Goal: Obtain resource: Download file/media

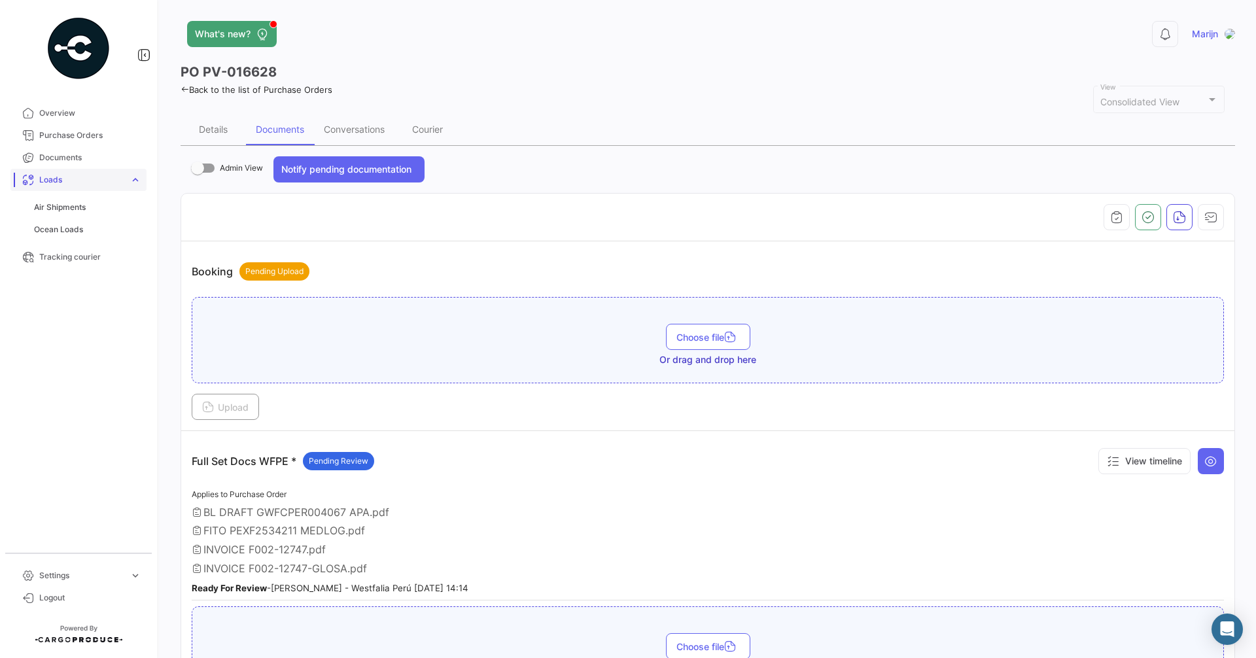
click at [60, 179] on span "Loads" at bounding box center [81, 180] width 85 height 12
click at [61, 179] on span "Loads" at bounding box center [81, 180] width 85 height 12
click at [59, 215] on link "Air Shipments" at bounding box center [88, 207] width 118 height 20
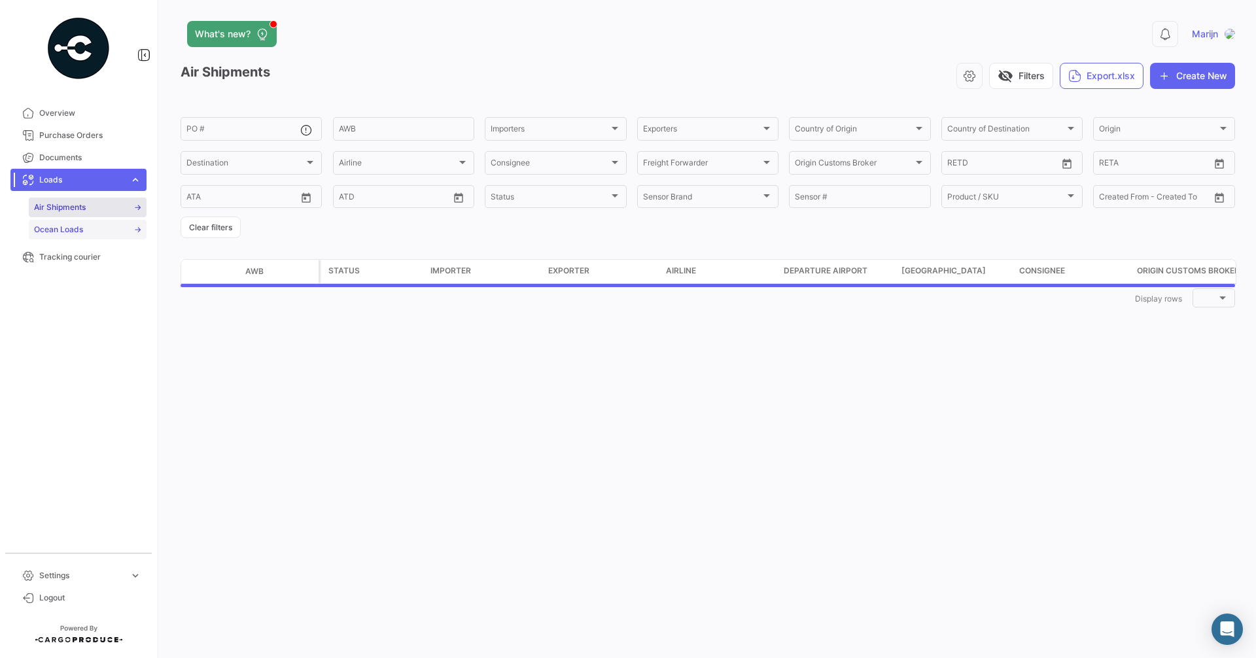
click at [57, 228] on span "Ocean Loads" at bounding box center [58, 230] width 49 height 12
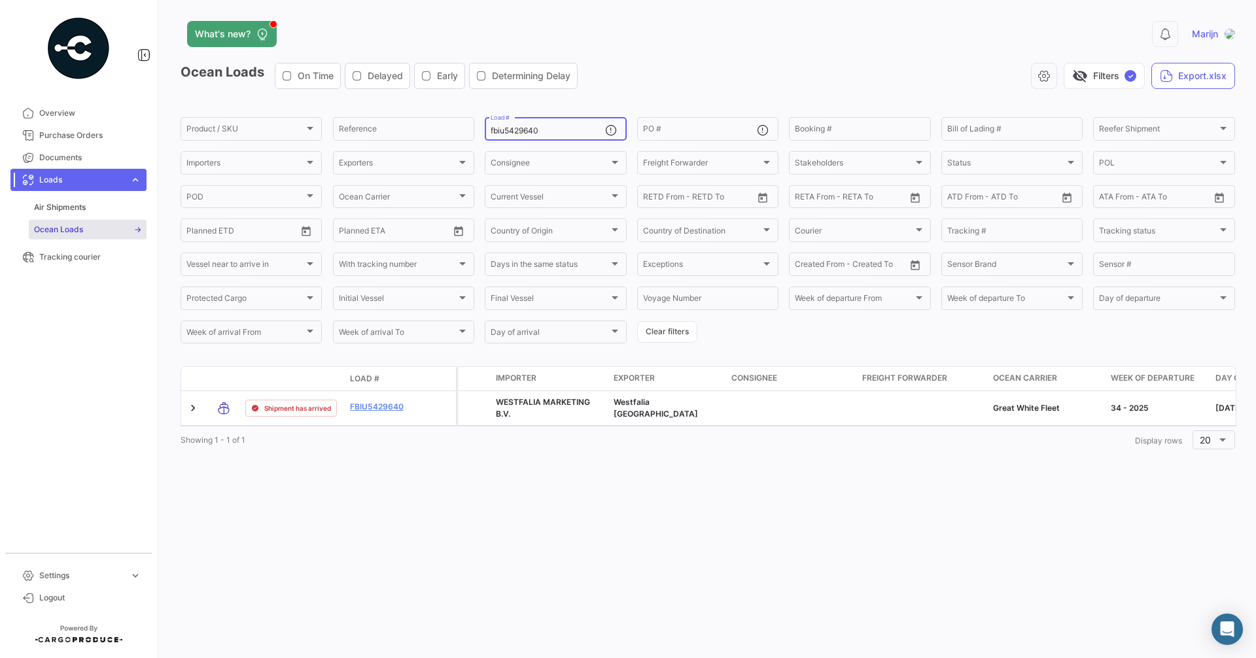
click at [545, 131] on input "fbiu5429640" at bounding box center [547, 130] width 114 height 9
drag, startPoint x: 548, startPoint y: 131, endPoint x: 323, endPoint y: 128, distance: 225.0
click at [0, 0] on div "Product / SKU Product / SKU Reference fbiu5429640 Load # PO # Booking # Bill of…" at bounding box center [0, 0] width 0 height 0
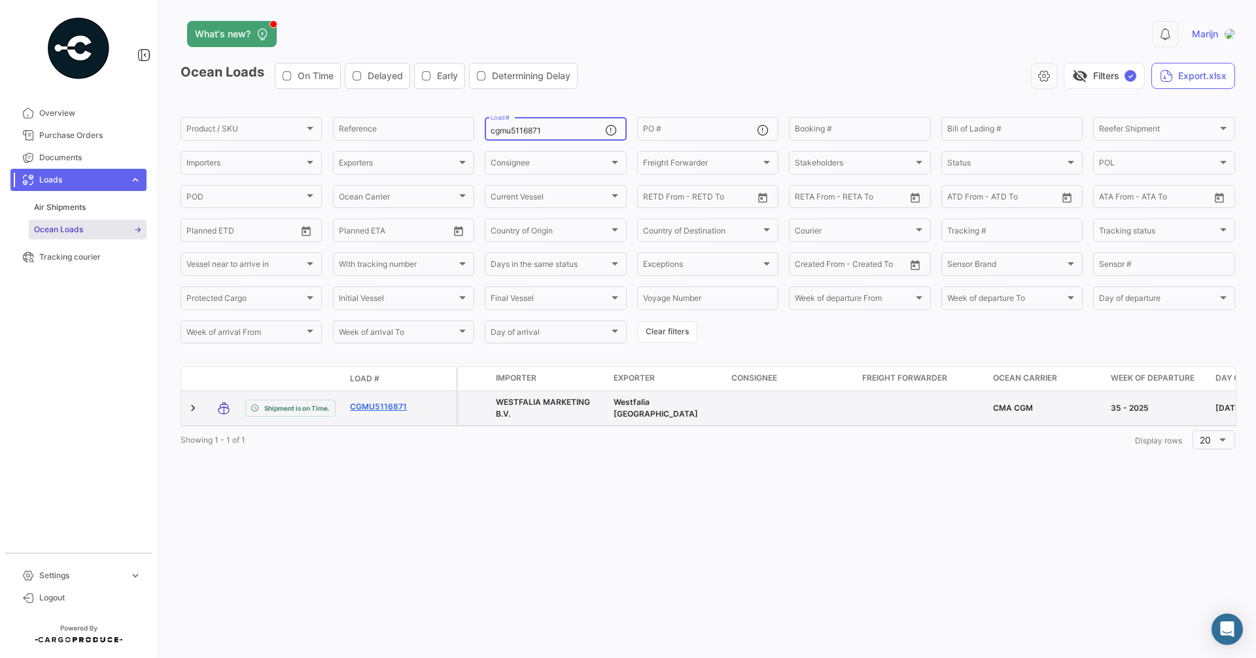
type input "cgmu5116871"
click at [394, 406] on link "CGMU5116871" at bounding box center [384, 407] width 68 height 12
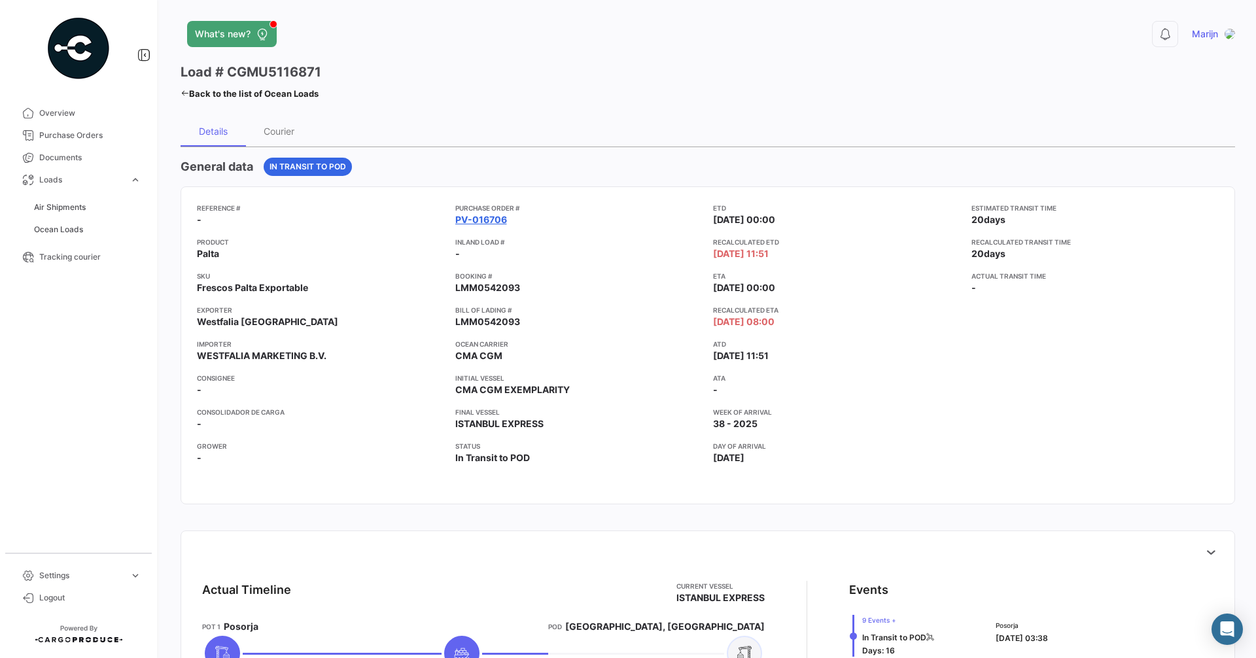
click at [488, 223] on link "PV-016706" at bounding box center [481, 219] width 52 height 13
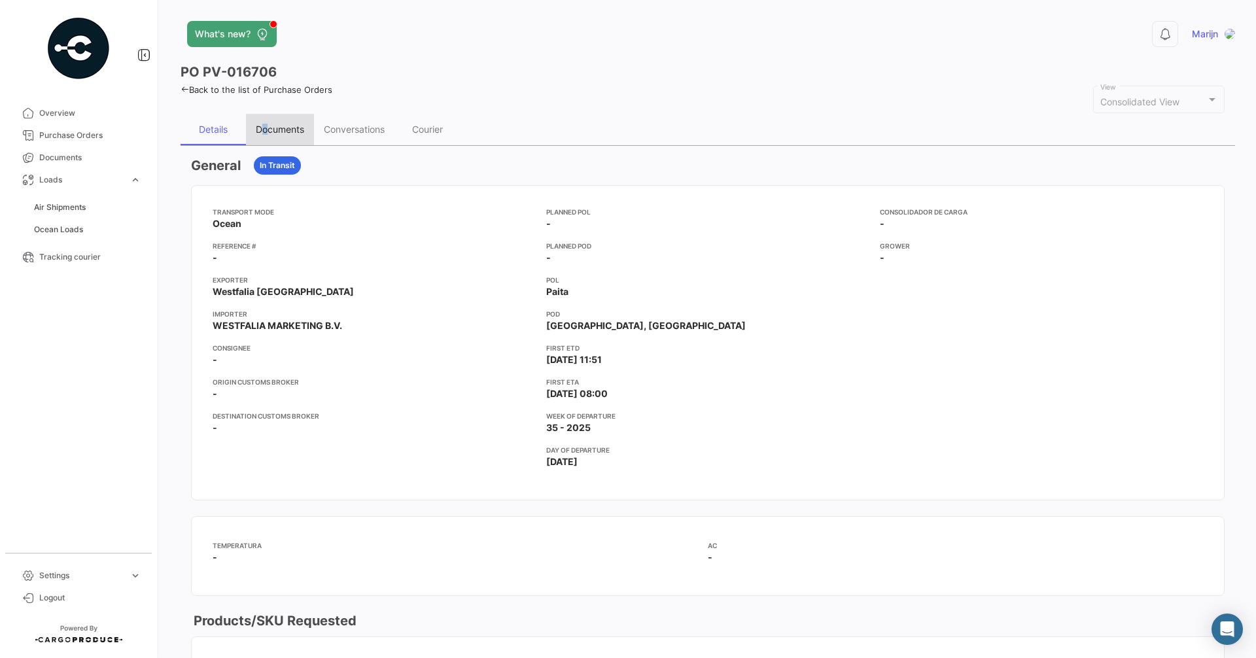
click at [266, 126] on div "Documents" at bounding box center [280, 129] width 48 height 11
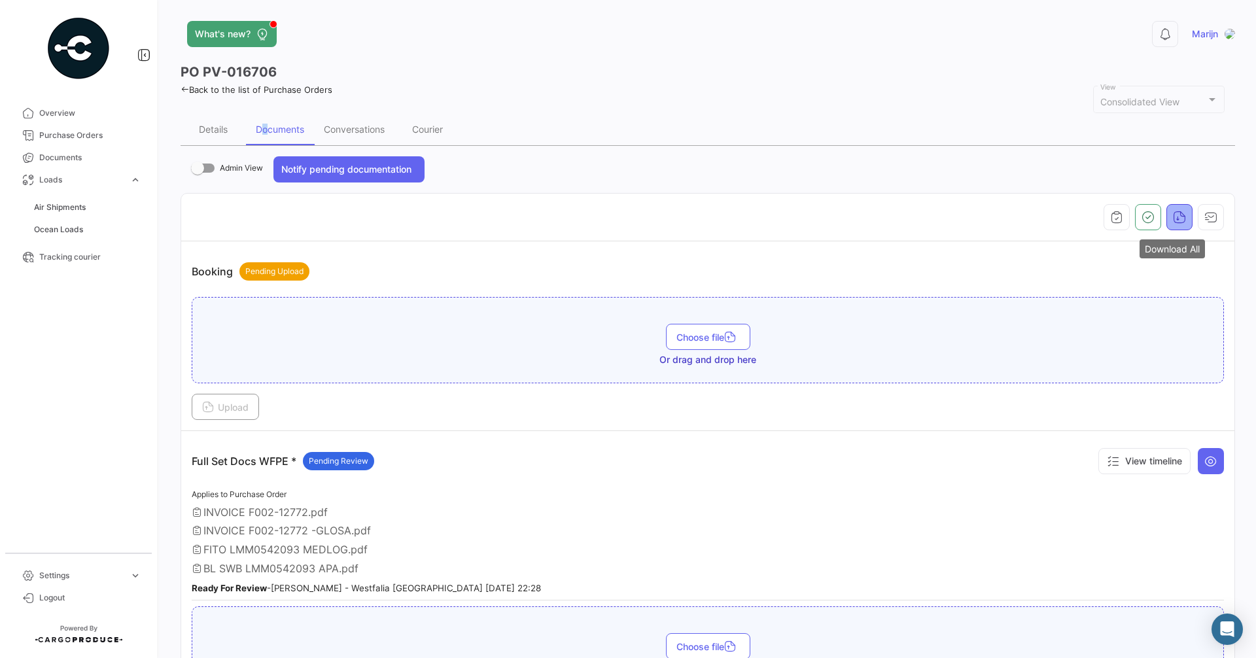
click at [1177, 211] on icon "button" at bounding box center [1179, 217] width 13 height 13
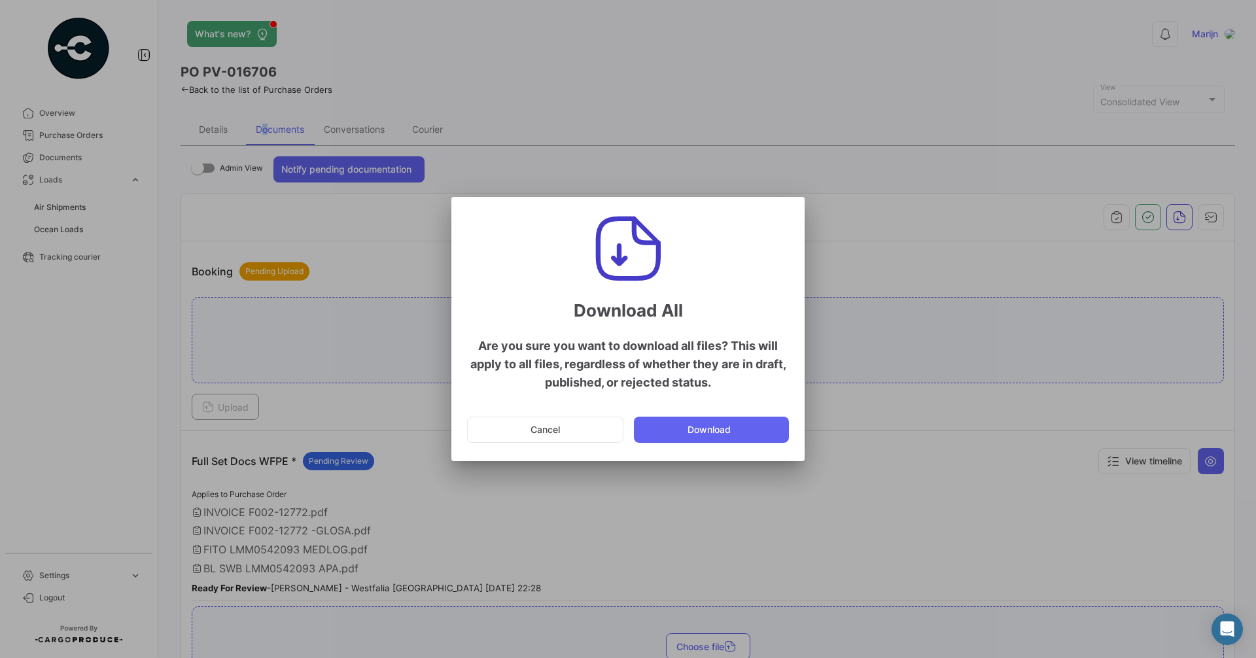
drag, startPoint x: 717, startPoint y: 432, endPoint x: 630, endPoint y: 419, distance: 88.5
click at [715, 432] on button "Download" at bounding box center [711, 430] width 155 height 26
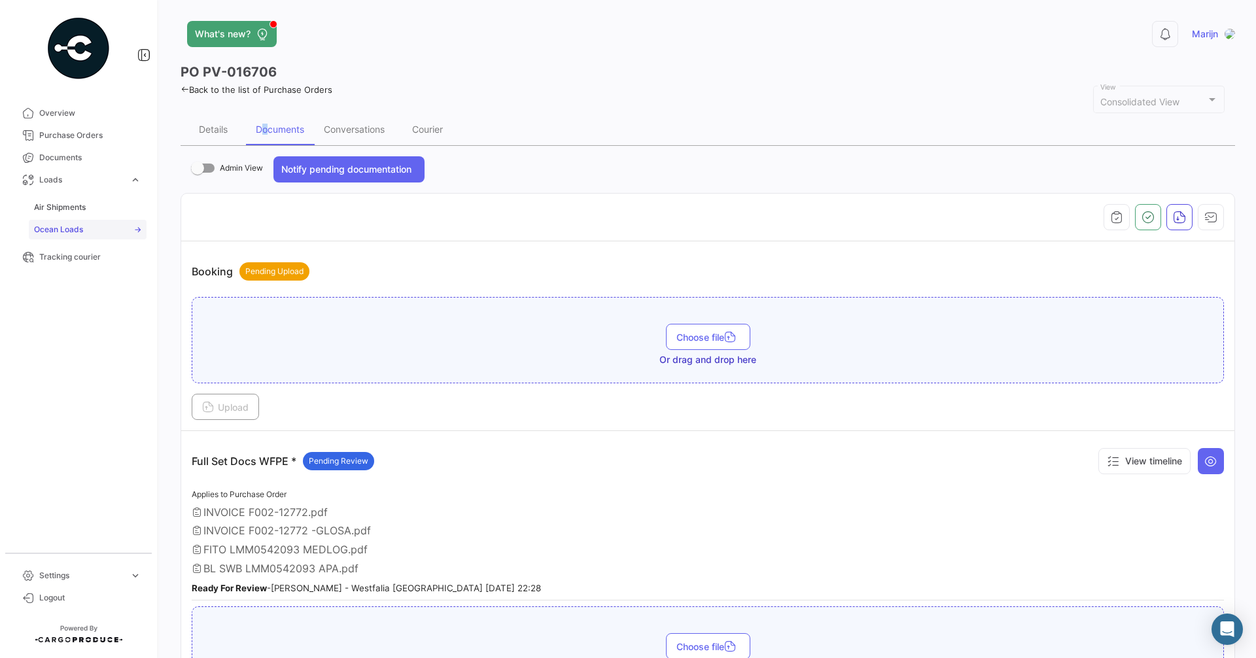
click at [51, 235] on span "Ocean Loads" at bounding box center [58, 230] width 49 height 12
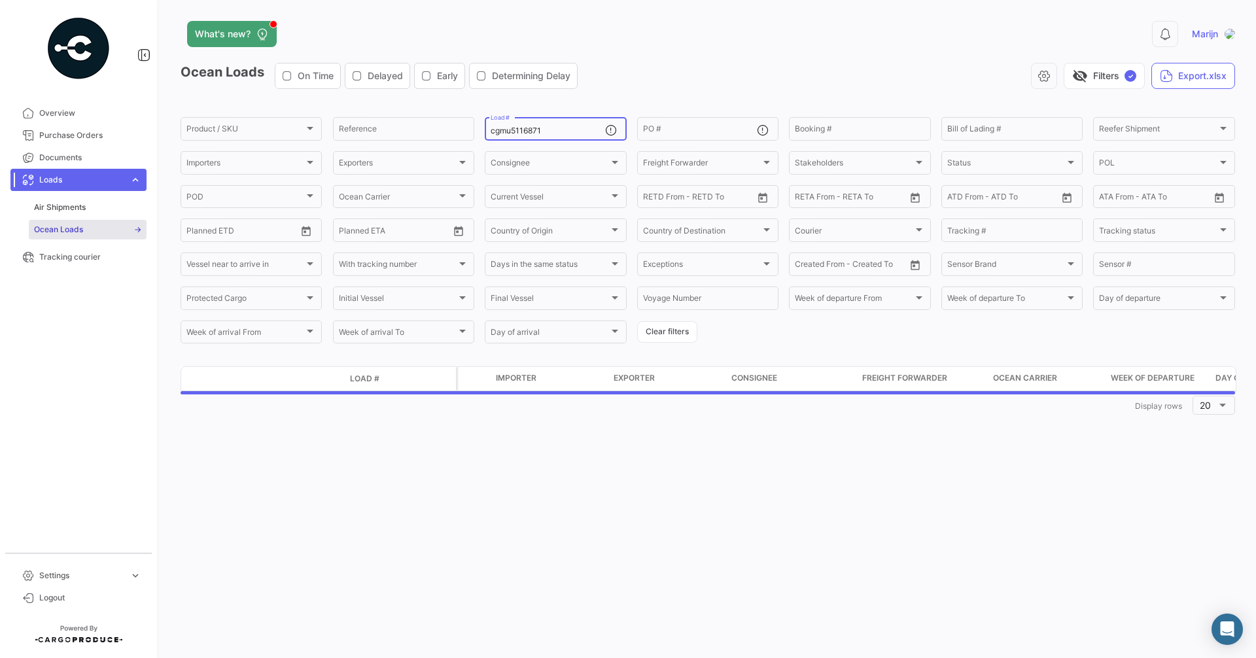
click at [574, 127] on input "cgmu5116871" at bounding box center [547, 130] width 114 height 9
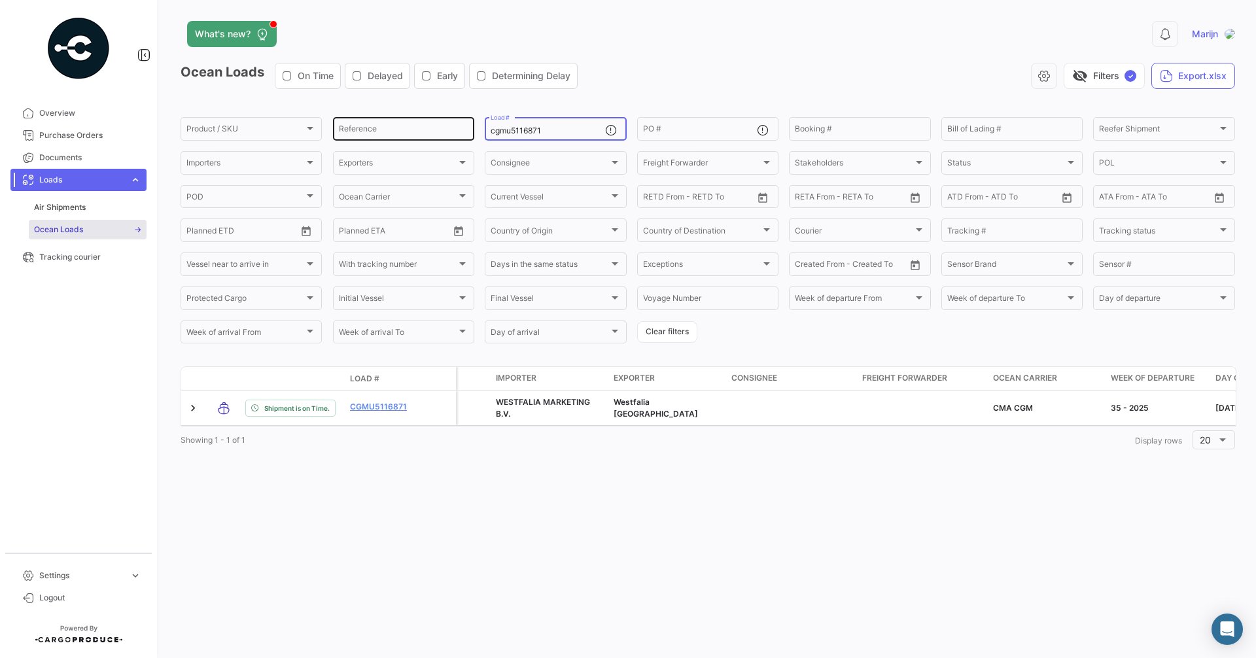
drag, startPoint x: 464, startPoint y: 122, endPoint x: 454, endPoint y: 121, distance: 9.9
click at [0, 0] on div "Product / SKU Product / SKU Reference cgmu5116871 Load # PO # Booking # Bill of…" at bounding box center [0, 0] width 0 height 0
drag, startPoint x: 523, startPoint y: 126, endPoint x: 510, endPoint y: 131, distance: 14.3
click at [504, 130] on input "cgmu5116871" at bounding box center [547, 130] width 114 height 9
drag, startPoint x: 553, startPoint y: 131, endPoint x: 423, endPoint y: 124, distance: 129.7
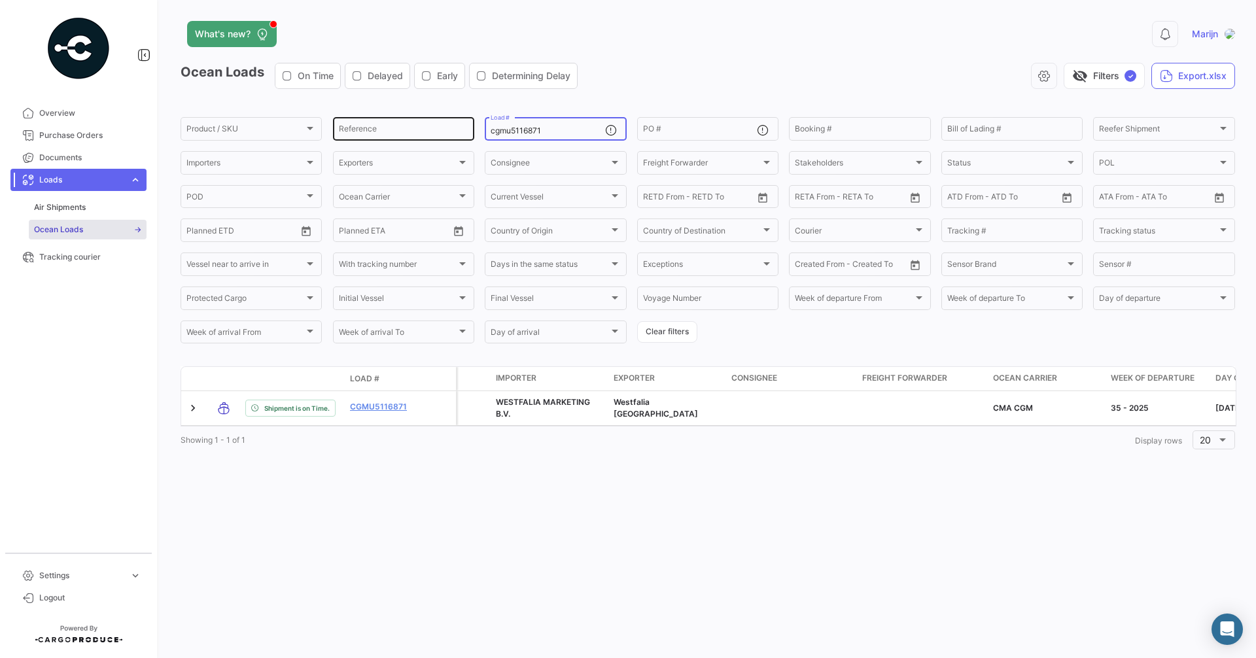
click at [0, 0] on div "Product / SKU Product / SKU Reference cgmu5116871 Load # PO # Booking # Bill of…" at bounding box center [0, 0] width 0 height 0
paste input "TTNU8097934"
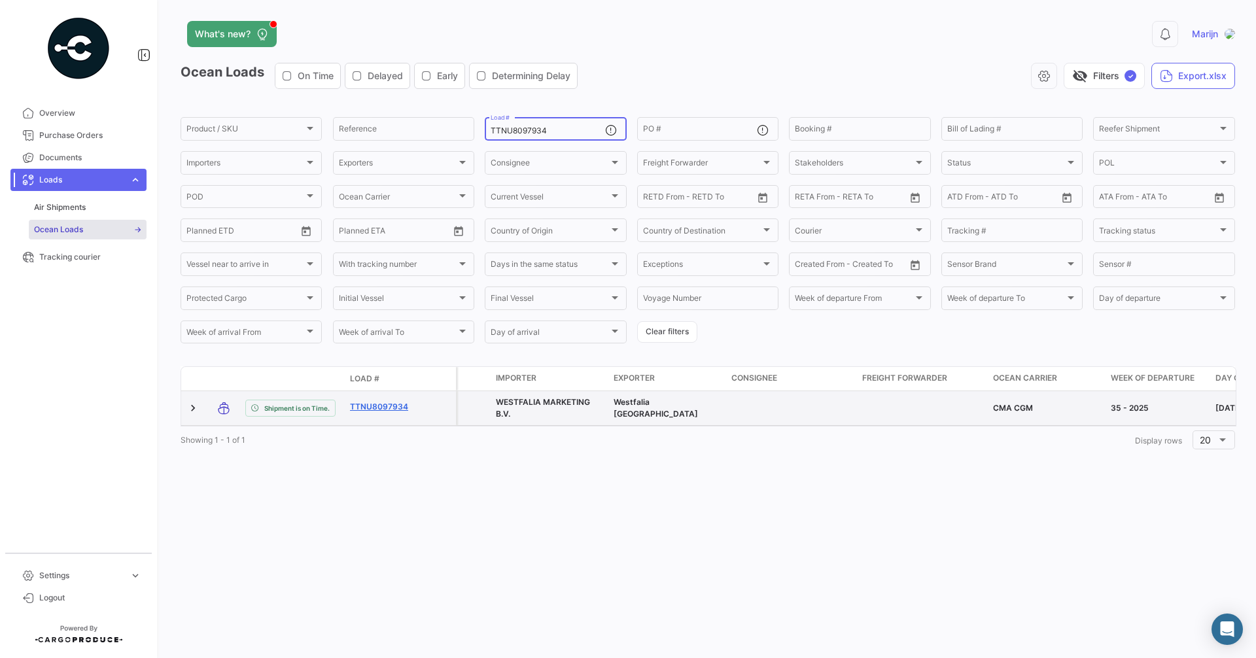
type input "TTNU8097934"
click at [375, 411] on link "TTNU8097934" at bounding box center [384, 407] width 68 height 12
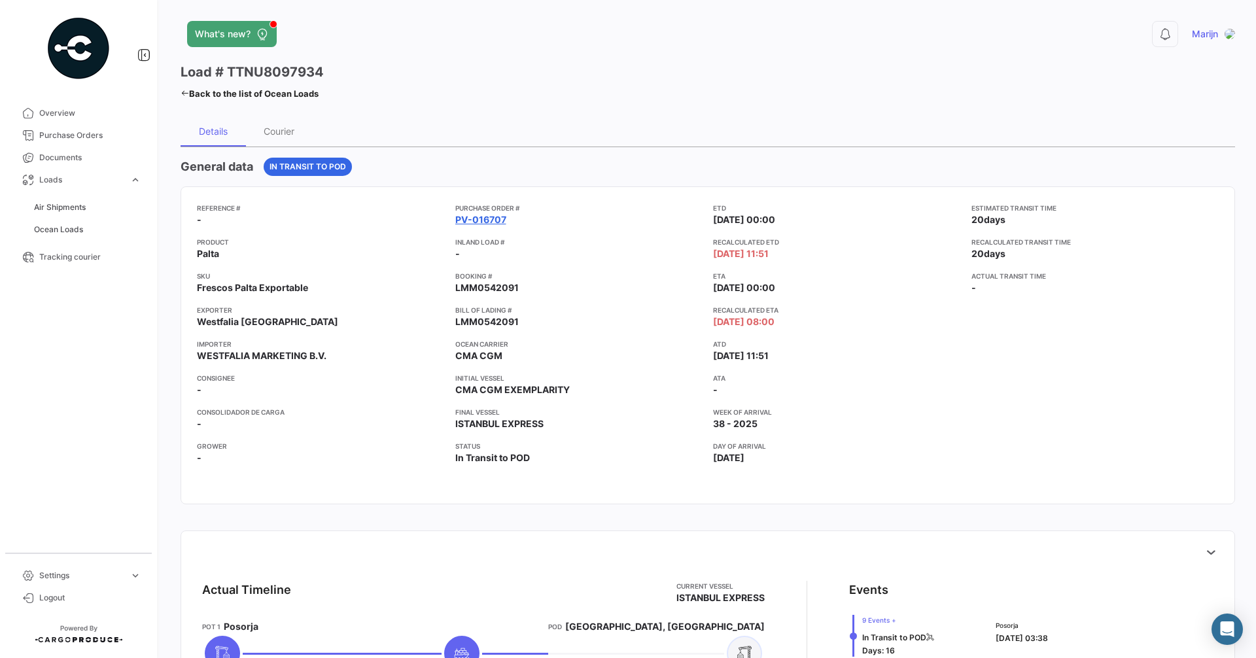
click at [475, 220] on link "PV-016707" at bounding box center [480, 219] width 51 height 13
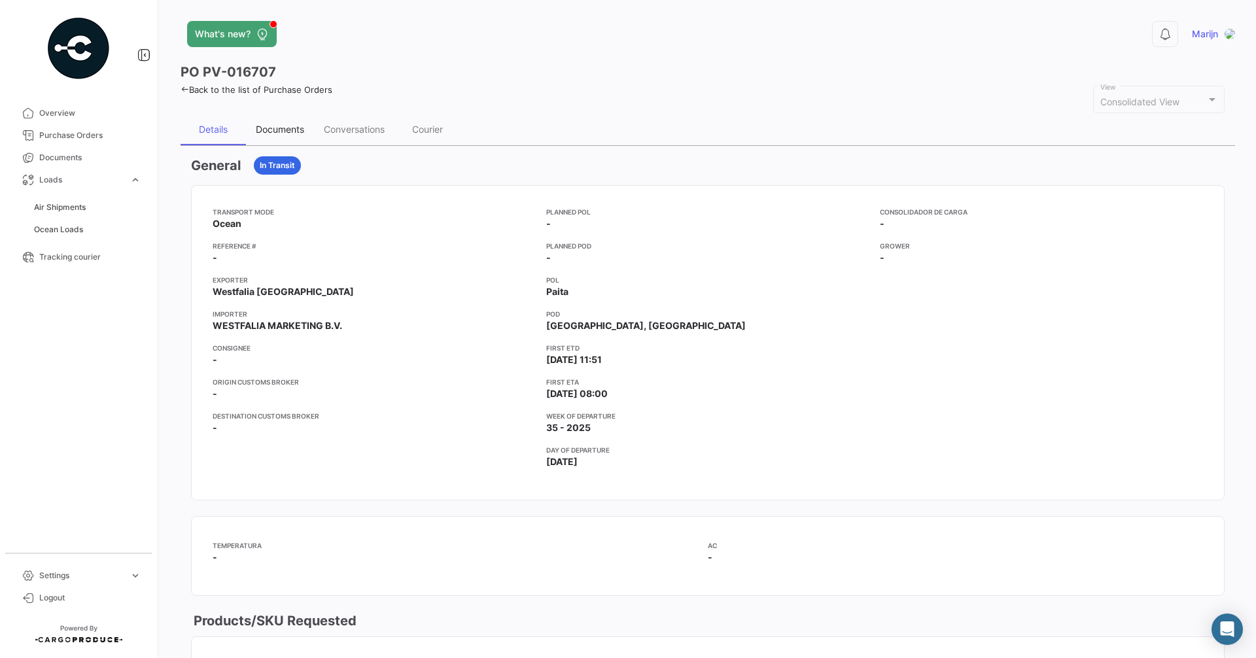
click at [278, 125] on div "Documents" at bounding box center [280, 129] width 48 height 11
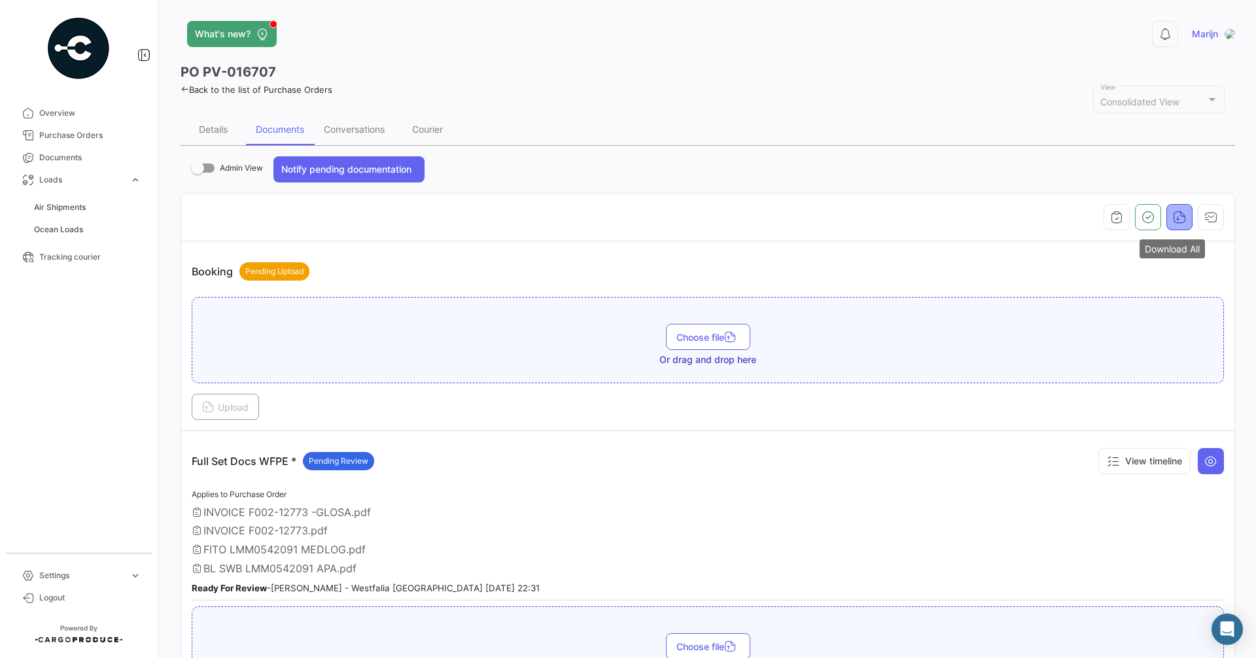
click at [1173, 211] on icon "button" at bounding box center [1179, 217] width 13 height 13
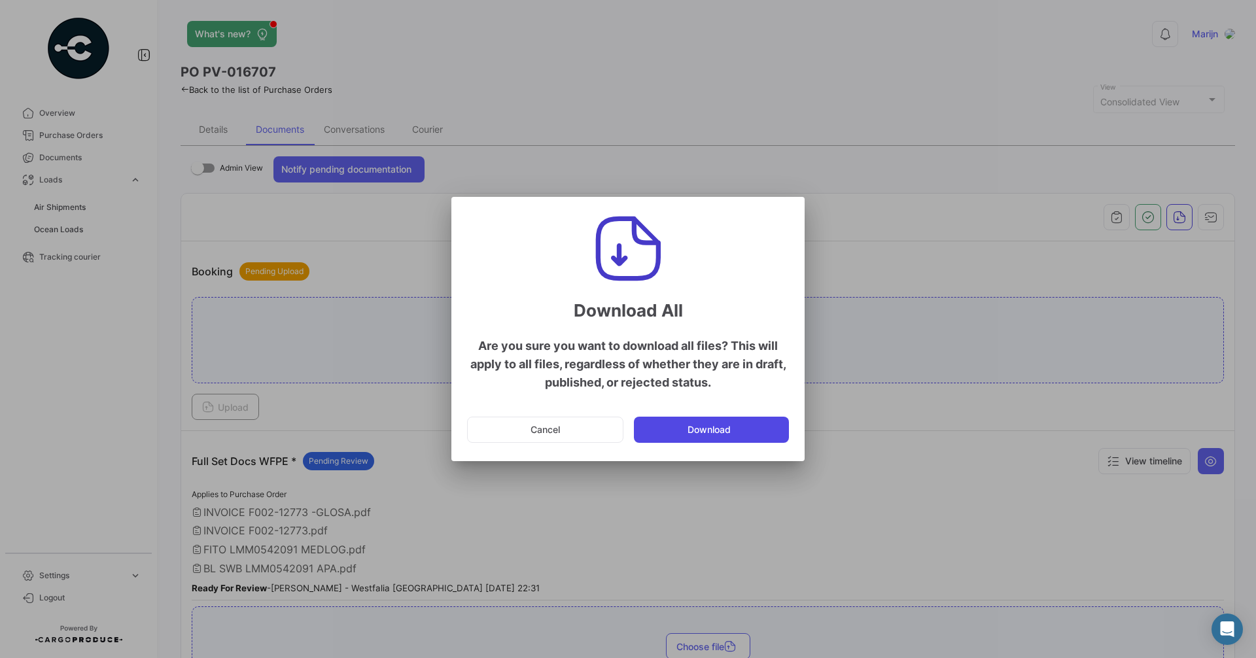
click at [698, 432] on button "Download" at bounding box center [711, 430] width 155 height 26
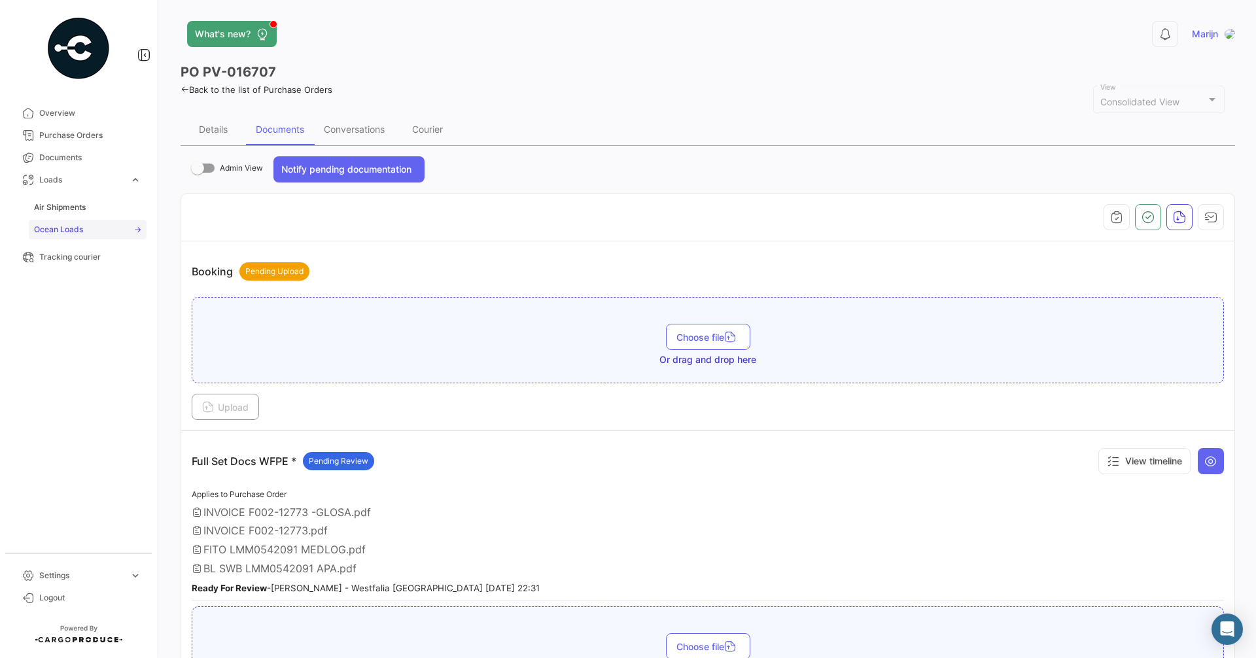
drag, startPoint x: 74, startPoint y: 226, endPoint x: 80, endPoint y: 233, distance: 9.7
click at [74, 226] on span "Ocean Loads" at bounding box center [58, 230] width 49 height 12
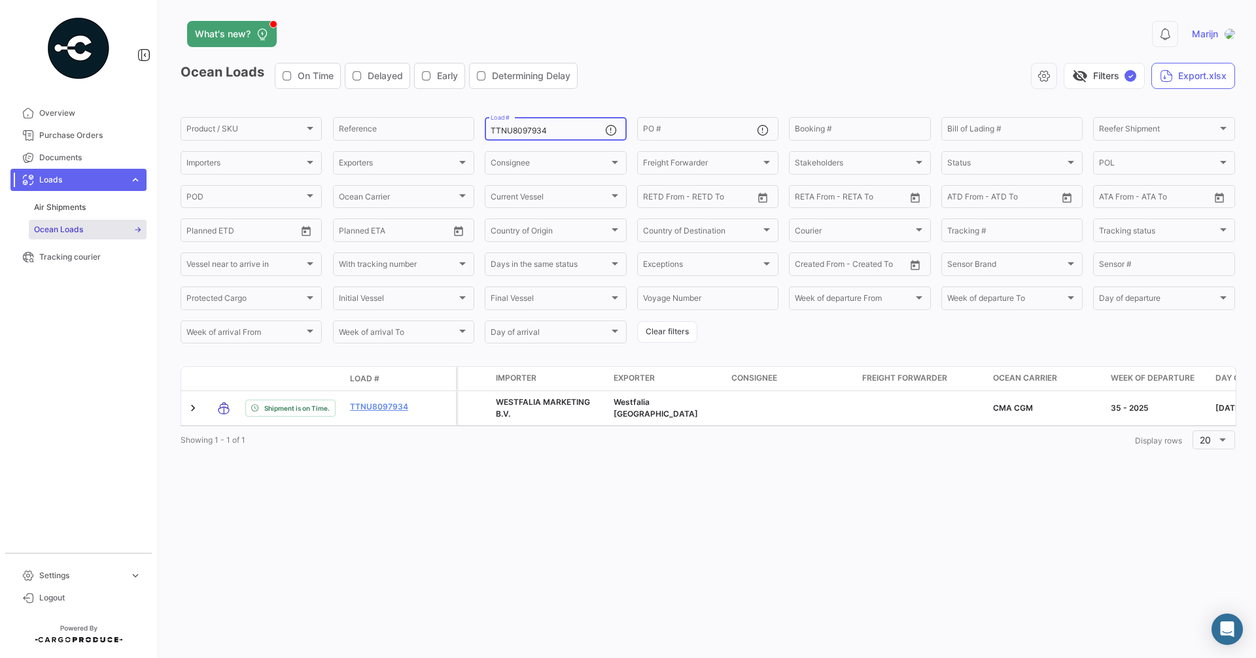
click at [560, 129] on input "TTNU8097934" at bounding box center [547, 130] width 114 height 9
drag, startPoint x: 405, startPoint y: 103, endPoint x: 211, endPoint y: 69, distance: 197.2
click at [231, 78] on app-list-header "Ocean Loads On Time Delayed Early Determining Delay visibility_off Filters ✓ Ex…" at bounding box center [707, 204] width 1054 height 283
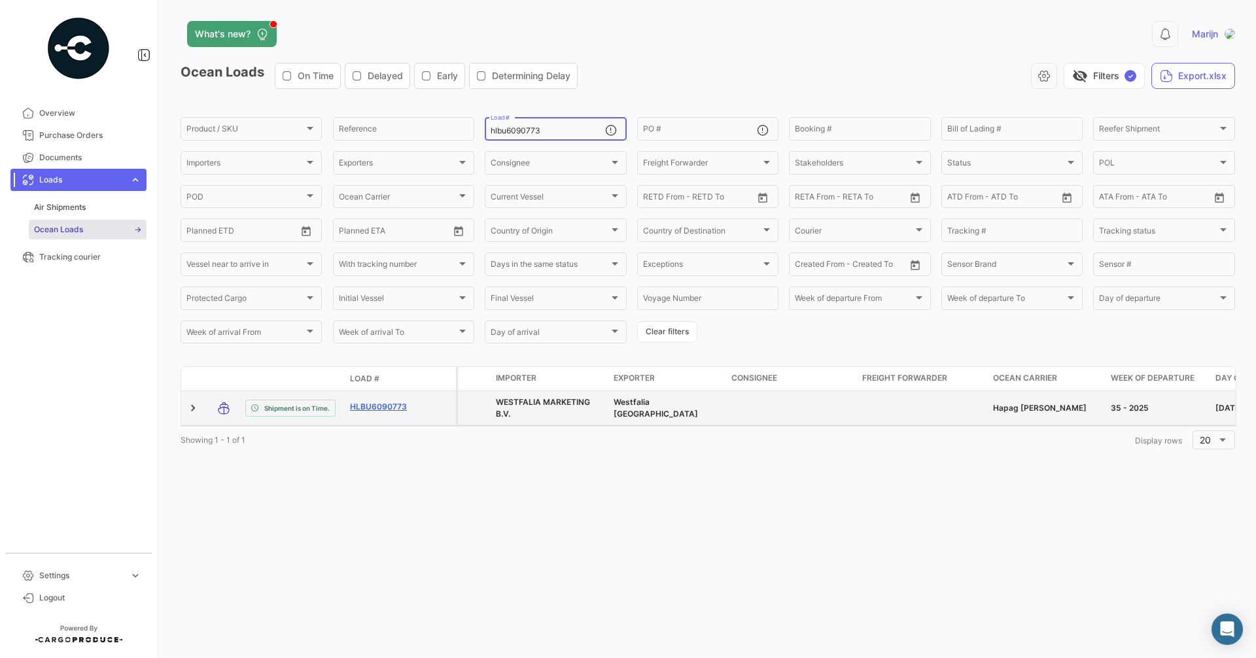
type input "hlbu6090773"
click at [384, 408] on link "HLBU6090773" at bounding box center [384, 407] width 68 height 12
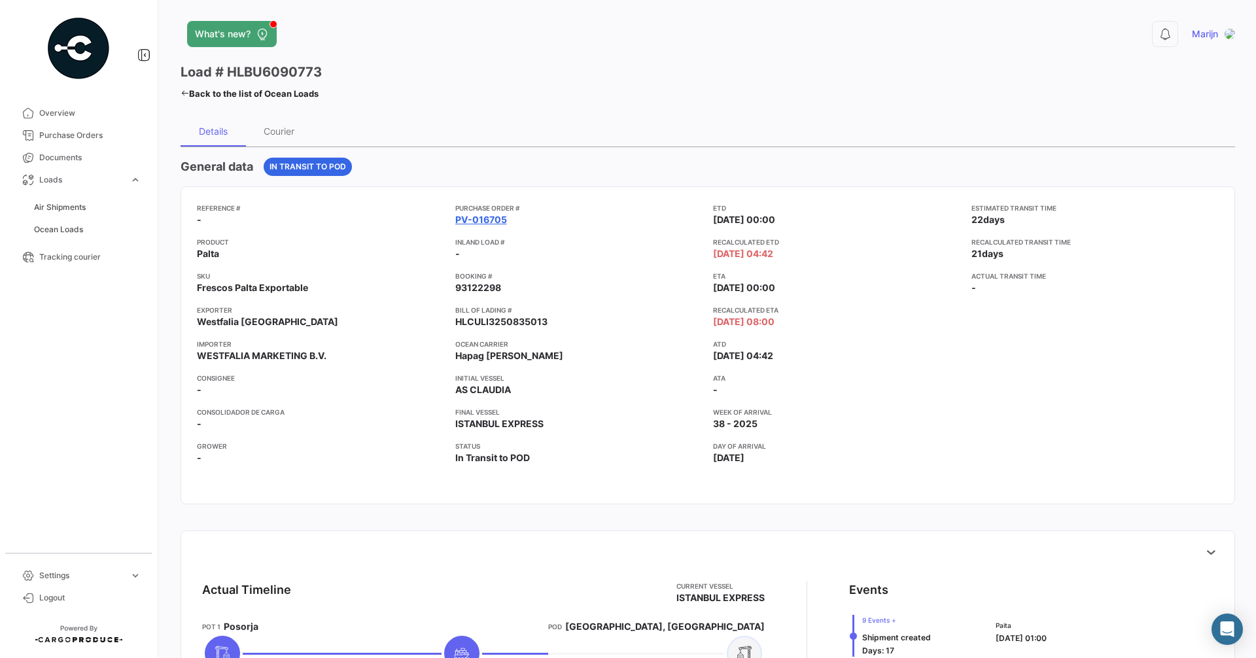
click at [477, 214] on link "PV-016705" at bounding box center [481, 219] width 52 height 13
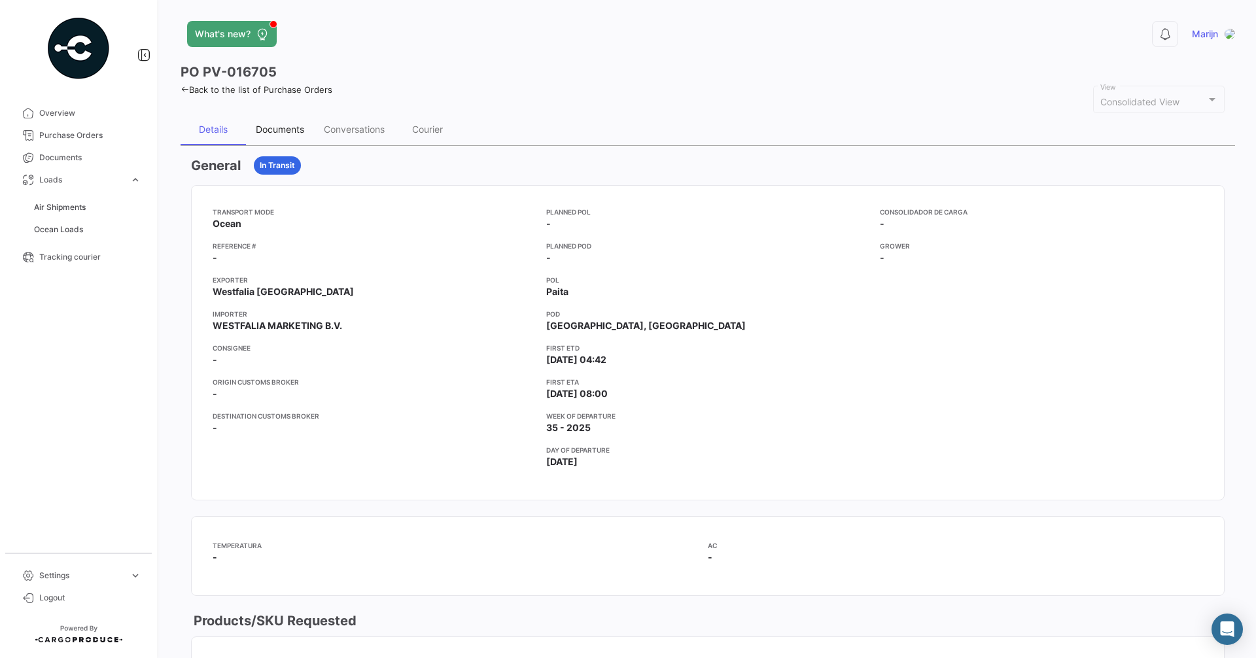
click at [284, 127] on div "Documents" at bounding box center [280, 129] width 48 height 11
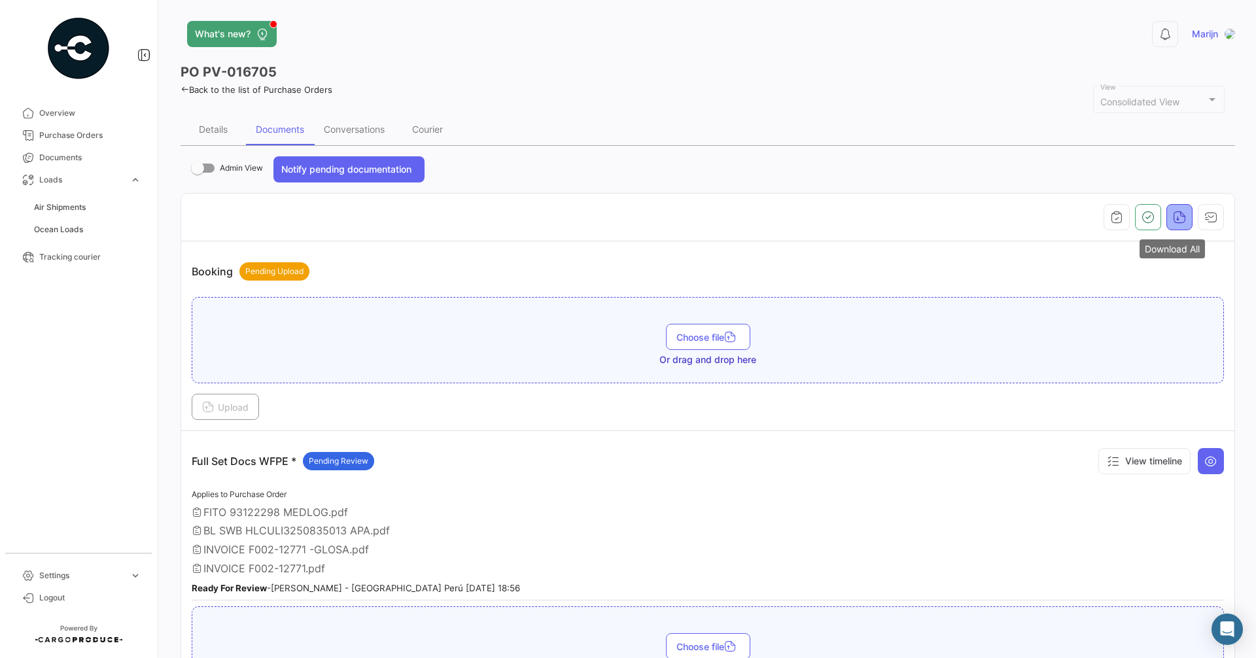
click at [1173, 212] on icon "button" at bounding box center [1179, 217] width 13 height 13
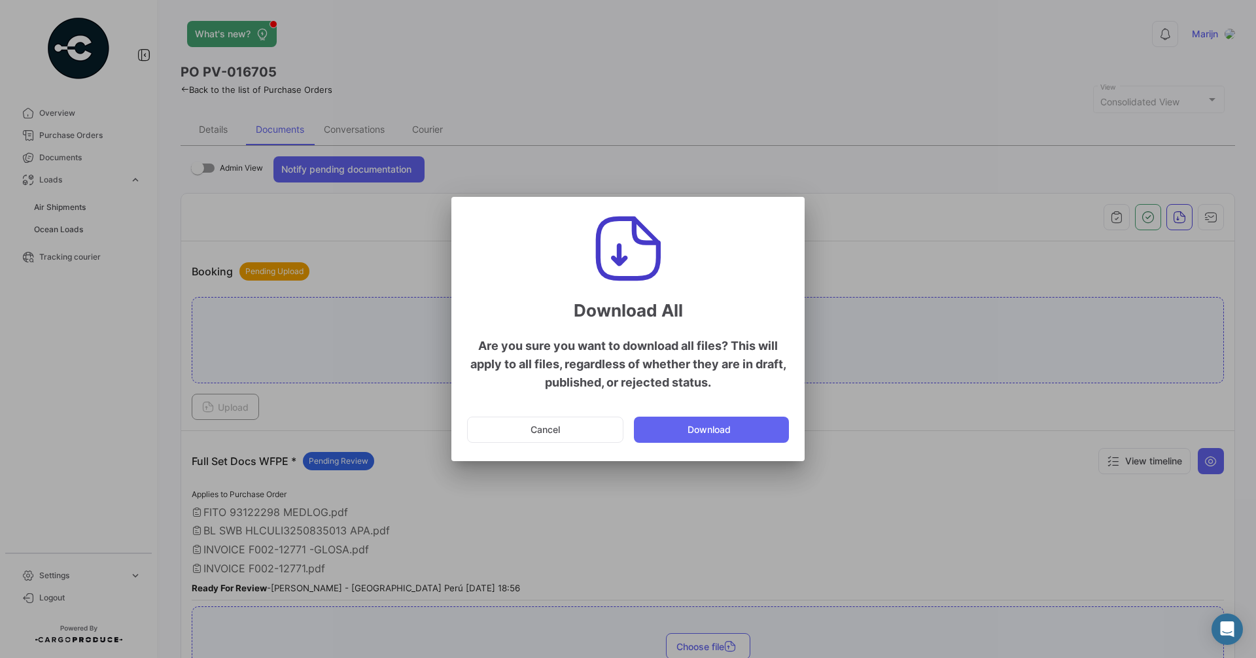
drag, startPoint x: 723, startPoint y: 424, endPoint x: 294, endPoint y: 352, distance: 435.1
click at [720, 424] on button "Download" at bounding box center [711, 430] width 155 height 26
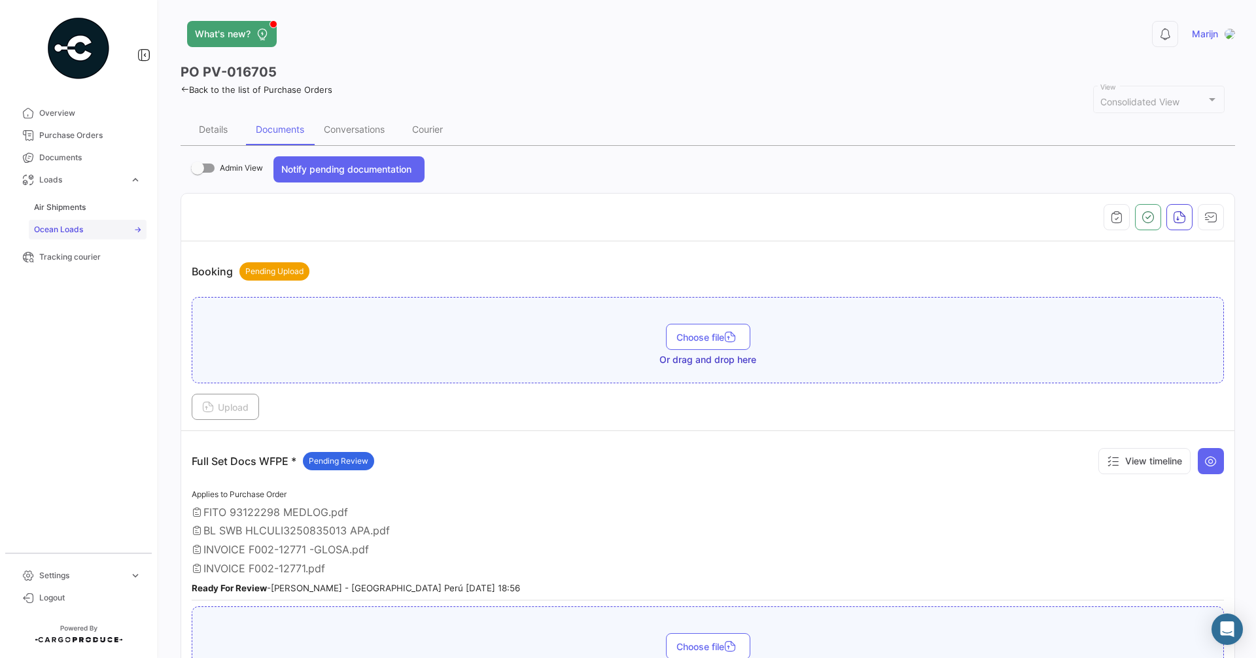
click at [63, 234] on span "Ocean Loads" at bounding box center [58, 230] width 49 height 12
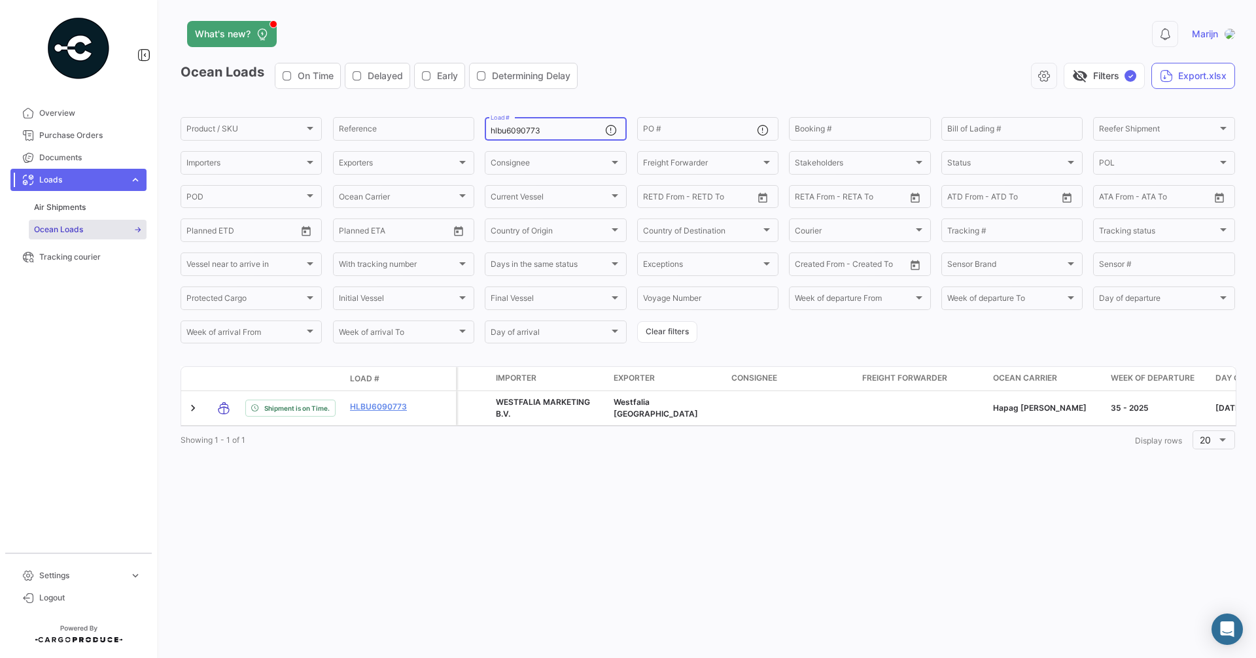
click at [582, 132] on input "hlbu6090773" at bounding box center [547, 130] width 114 height 9
drag, startPoint x: 552, startPoint y: 129, endPoint x: 335, endPoint y: 104, distance: 217.9
click at [339, 105] on app-list-header "Ocean Loads On Time Delayed Early Determining Delay visibility_off Filters ✓ Ex…" at bounding box center [707, 204] width 1054 height 283
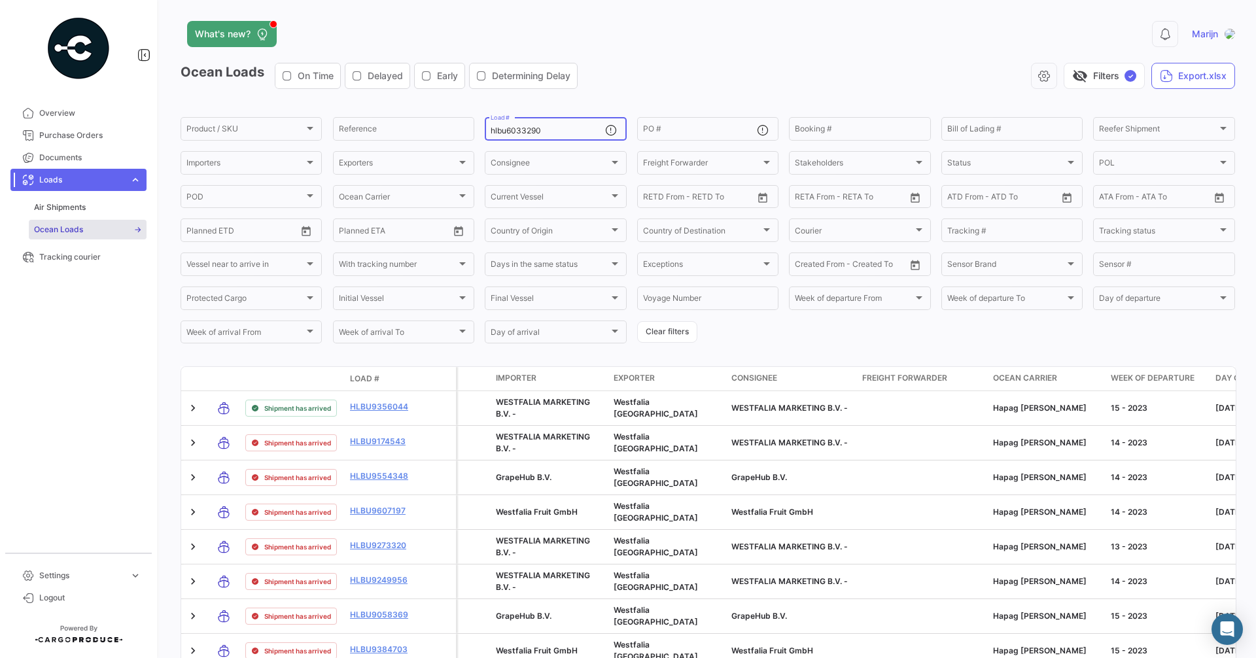
type input "hlbu6033290"
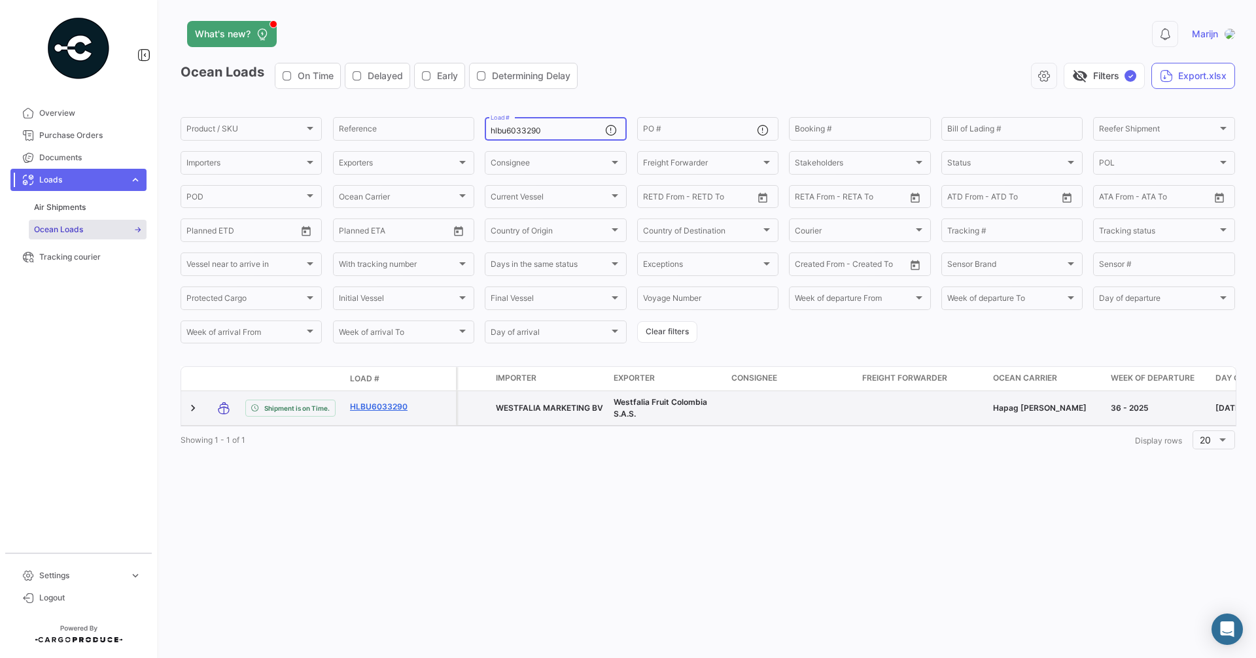
click at [383, 408] on link "HLBU6033290" at bounding box center [384, 407] width 68 height 12
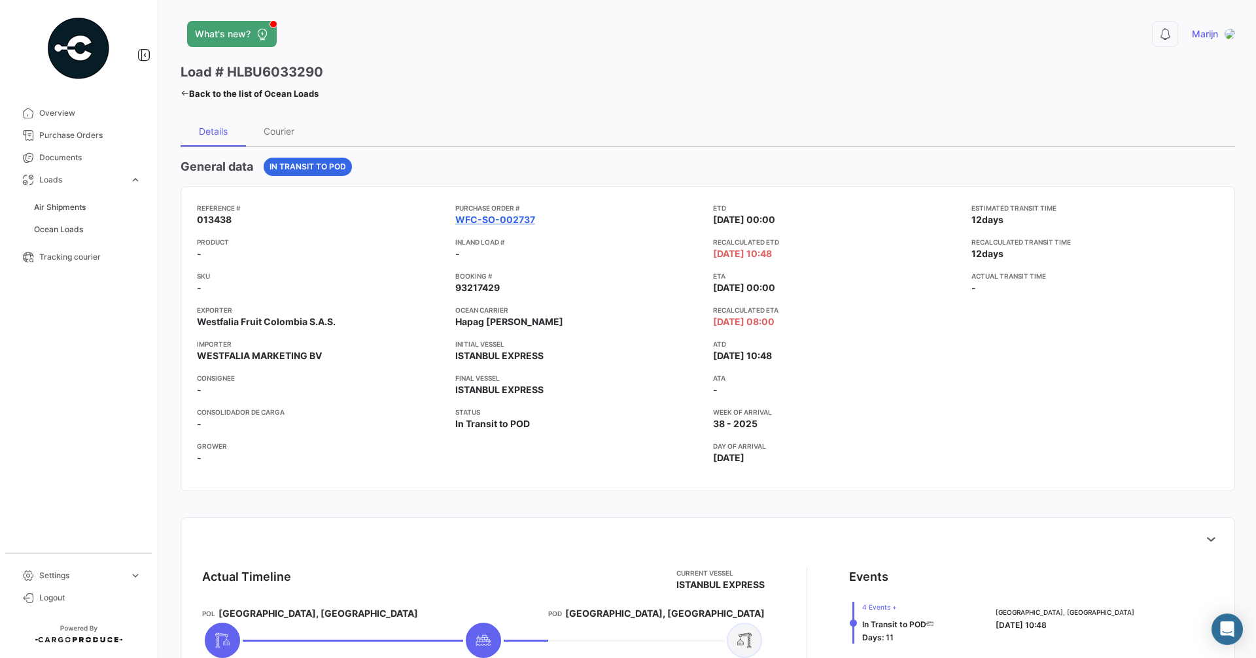
click at [486, 220] on link "WFC-SO-002737" at bounding box center [495, 219] width 80 height 13
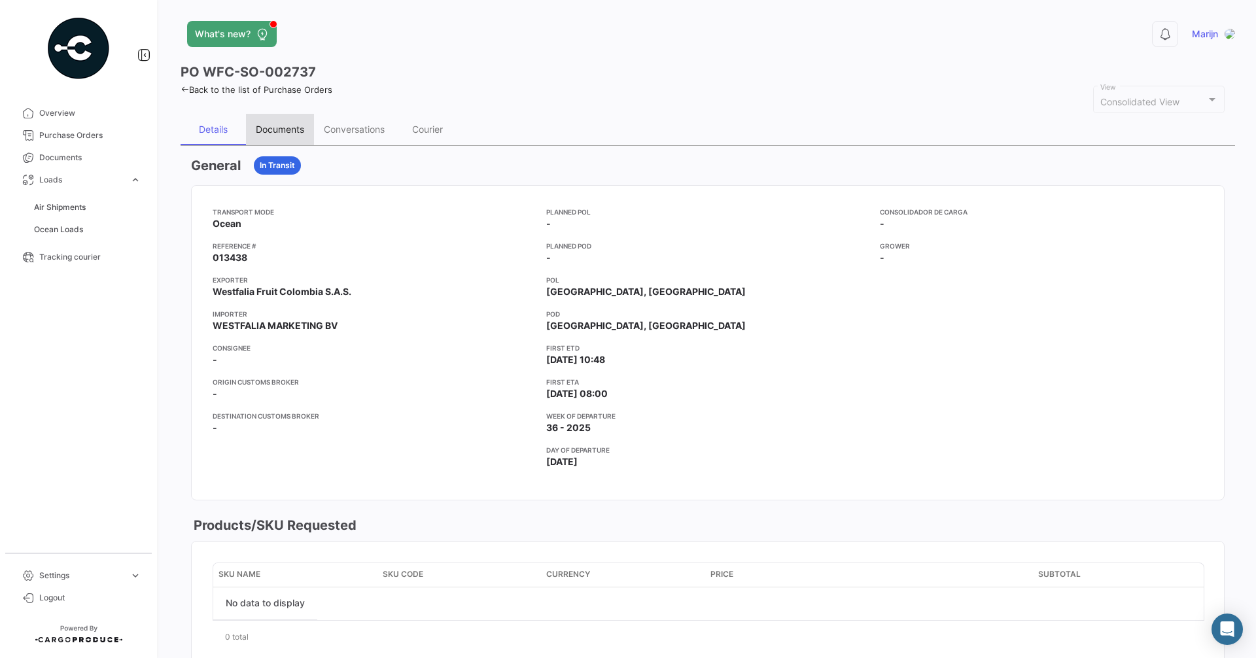
drag, startPoint x: 289, startPoint y: 128, endPoint x: 343, endPoint y: 172, distance: 70.2
click at [288, 128] on div "Documents" at bounding box center [280, 129] width 48 height 11
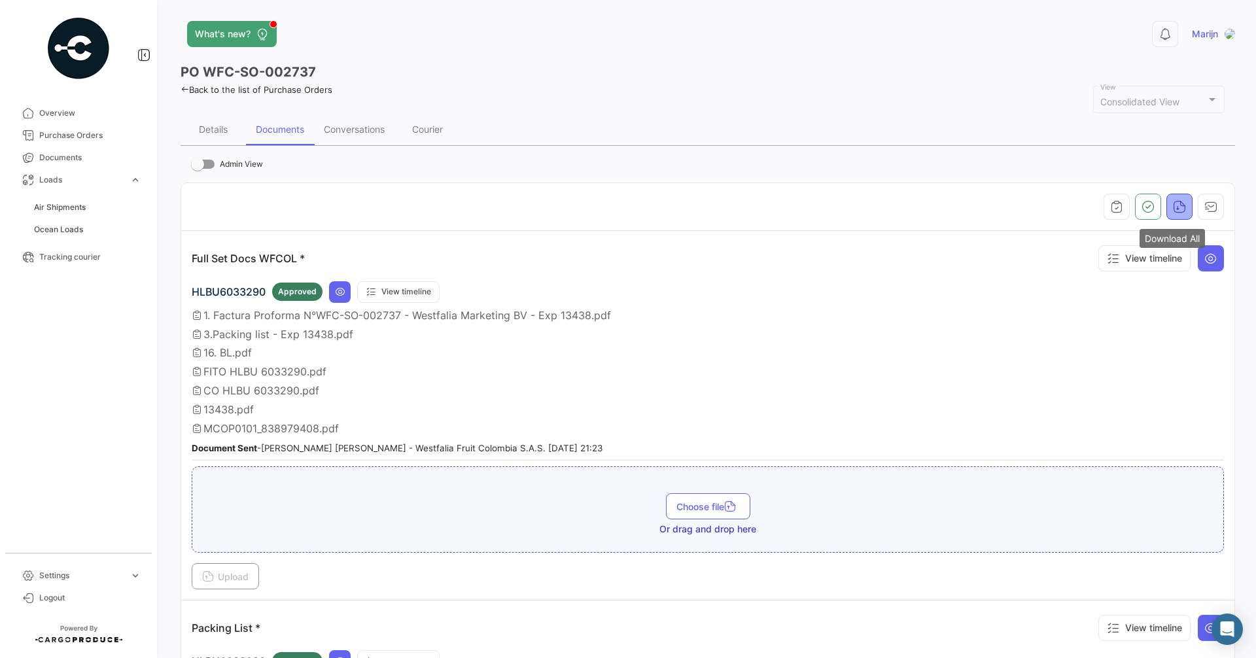
click at [1166, 204] on button "button" at bounding box center [1179, 207] width 26 height 26
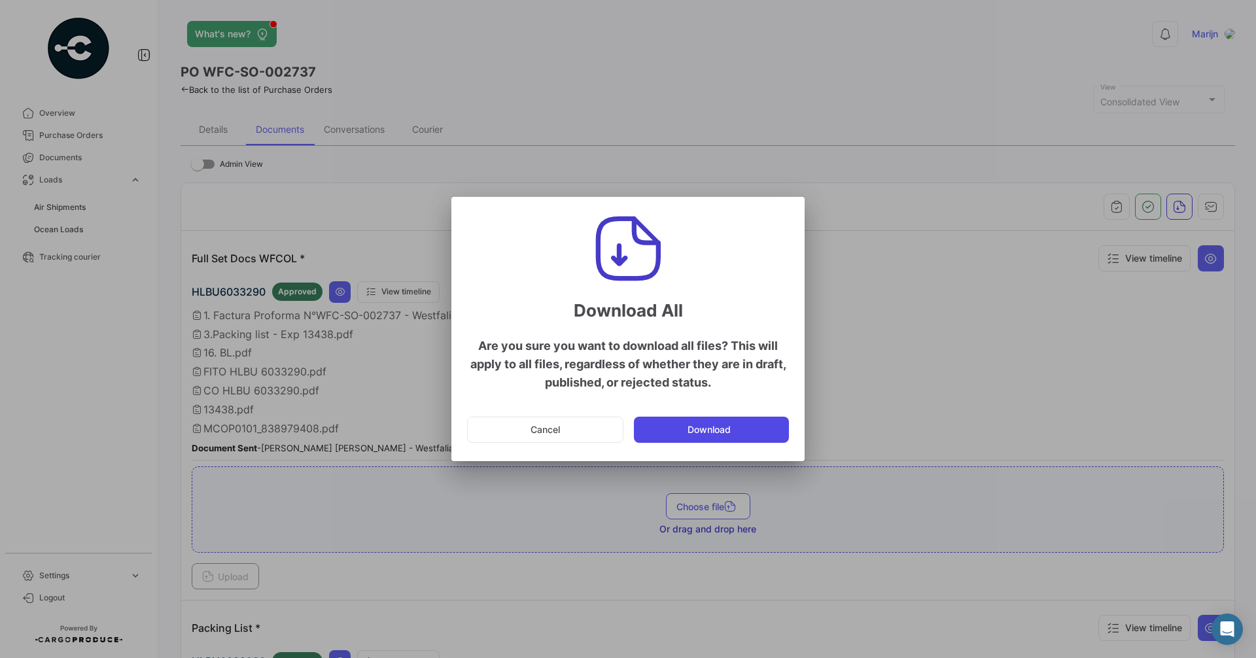
click at [732, 421] on button "Download" at bounding box center [711, 430] width 155 height 26
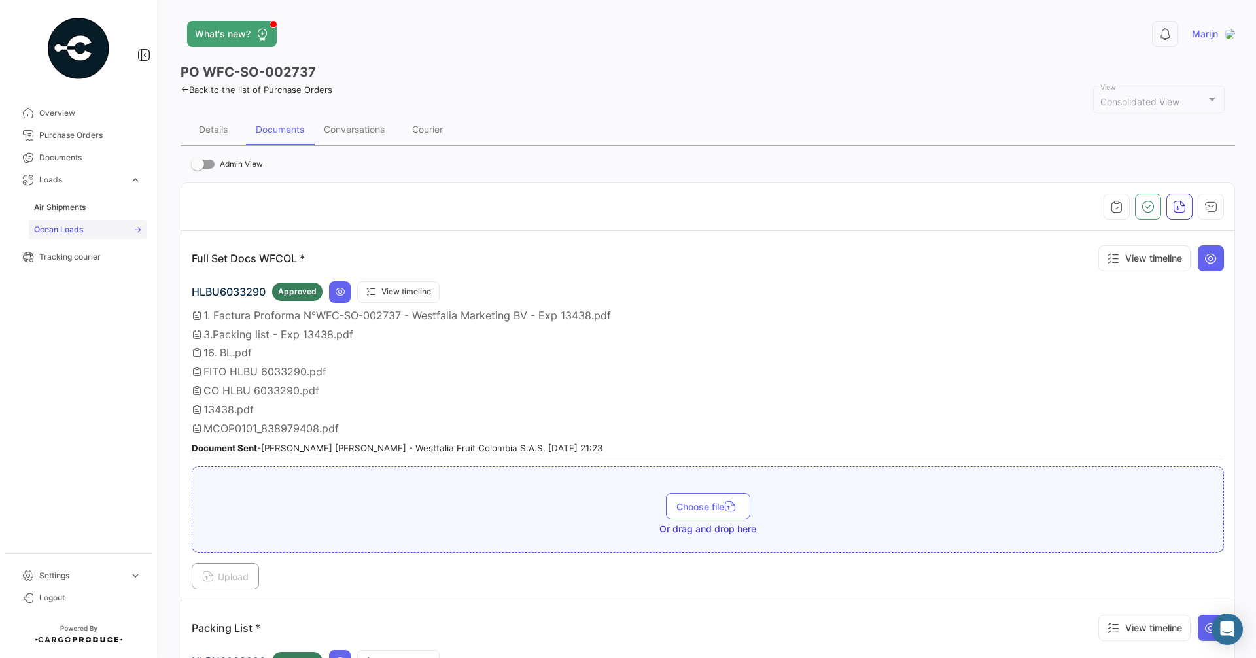
click at [63, 230] on span "Ocean Loads" at bounding box center [58, 230] width 49 height 12
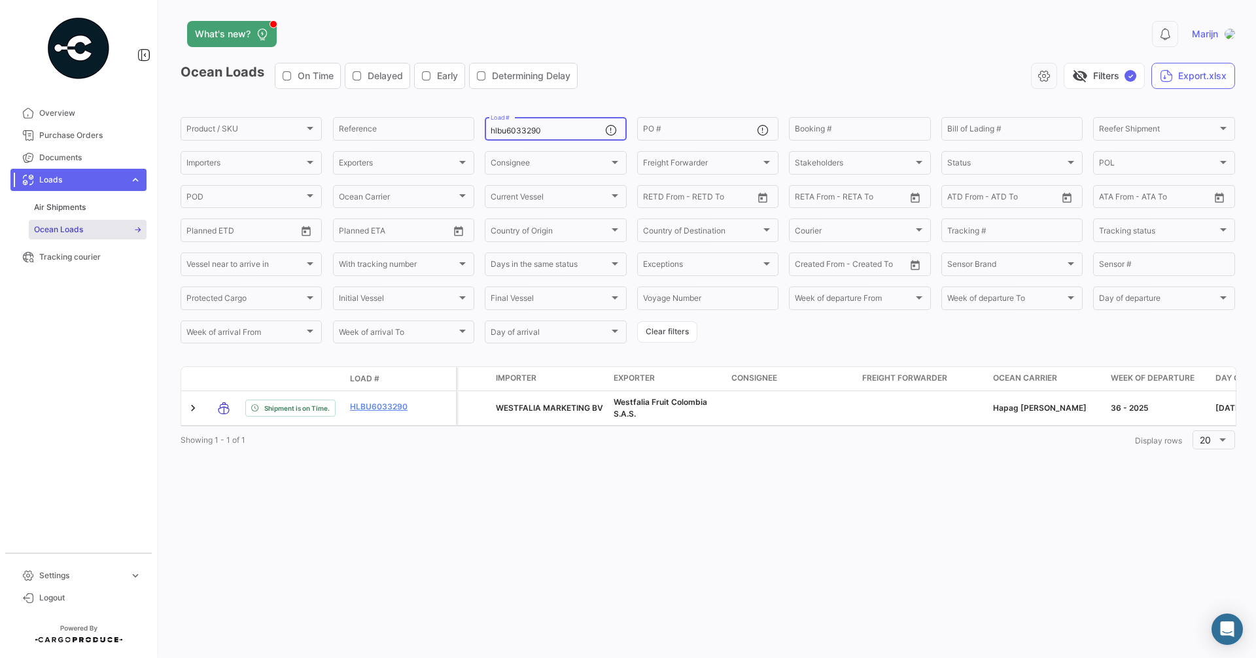
click at [559, 128] on input "hlbu6033290" at bounding box center [547, 130] width 114 height 9
drag, startPoint x: 446, startPoint y: 128, endPoint x: 403, endPoint y: 123, distance: 42.8
click at [0, 0] on div "Product / SKU Product / SKU Reference hlbu6033290 Load # PO # Booking # Bill of…" at bounding box center [0, 0] width 0 height 0
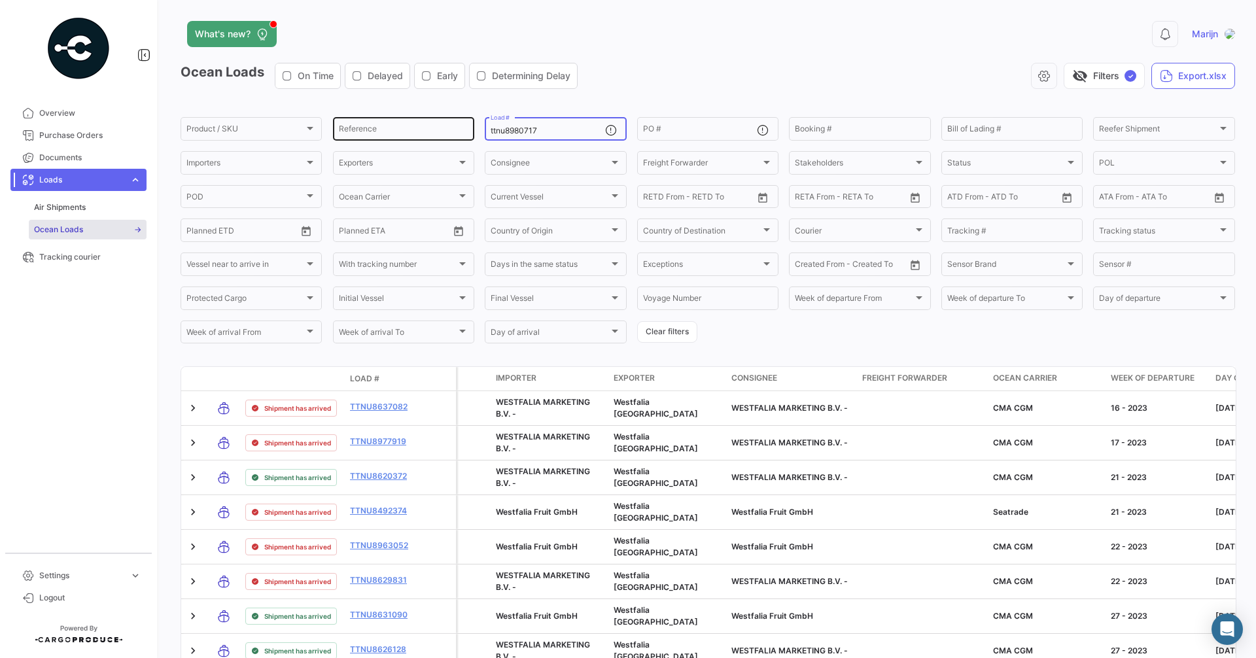
type input "ttnu8980717"
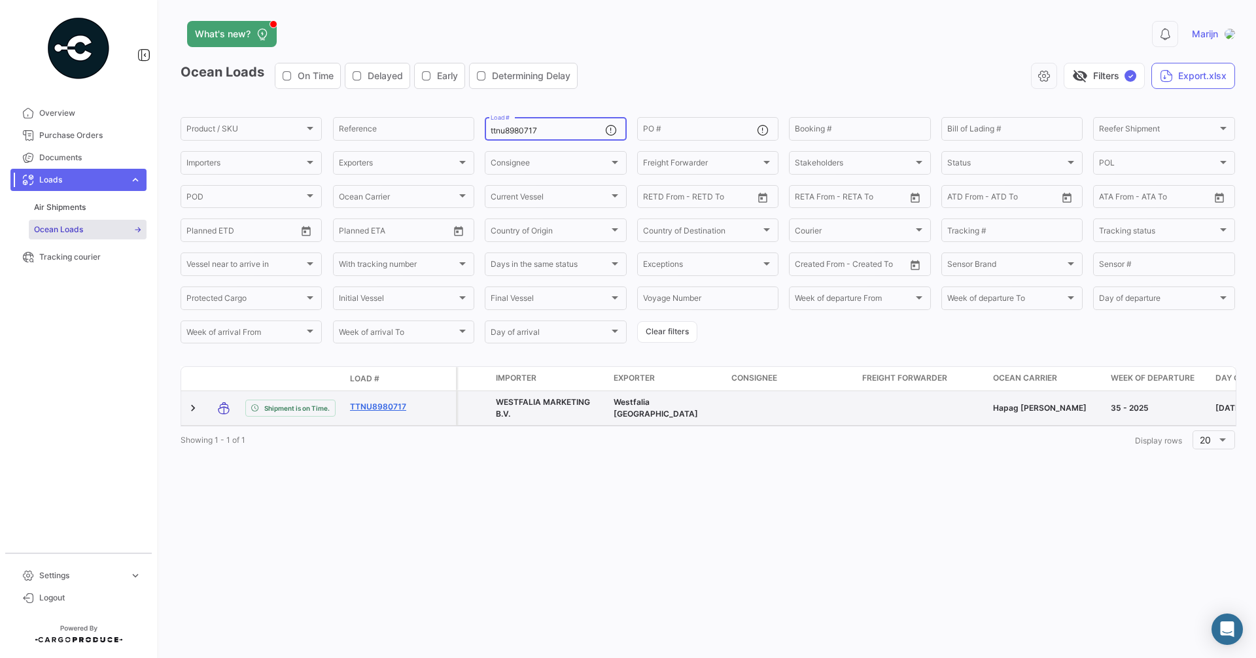
click at [400, 410] on link "TTNU8980717" at bounding box center [384, 407] width 68 height 12
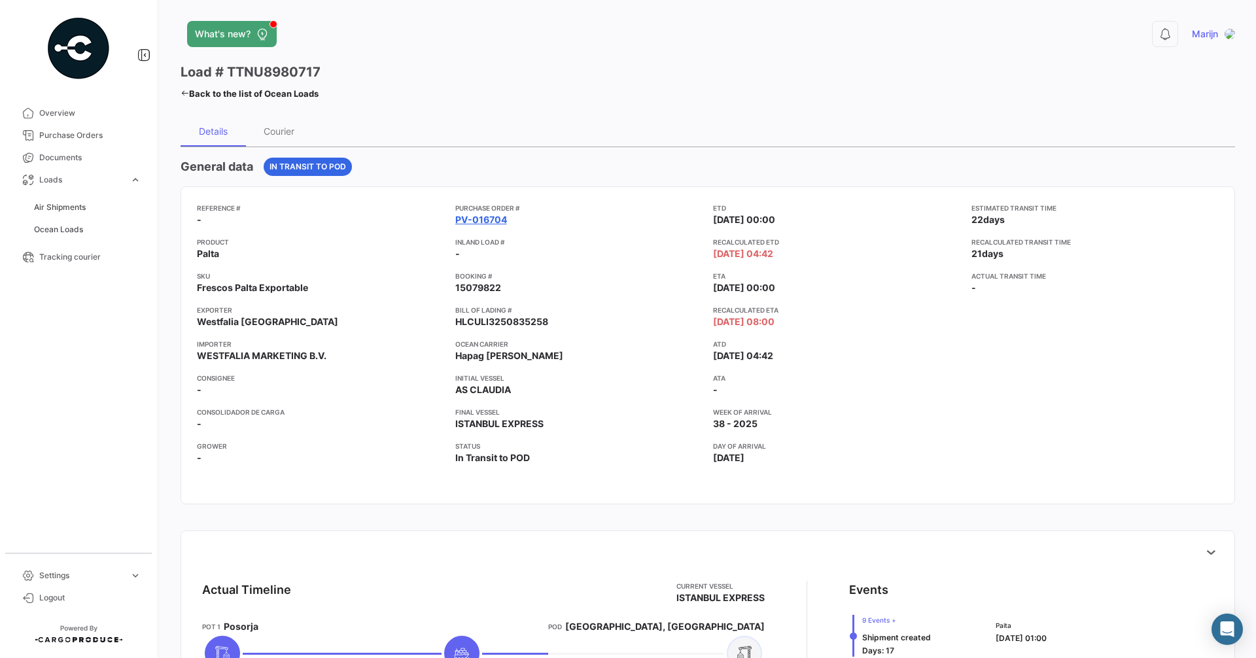
click at [469, 228] on mat-tooltip-component "PV-016704" at bounding box center [479, 244] width 77 height 37
click at [472, 218] on link "PV-016704" at bounding box center [481, 219] width 52 height 13
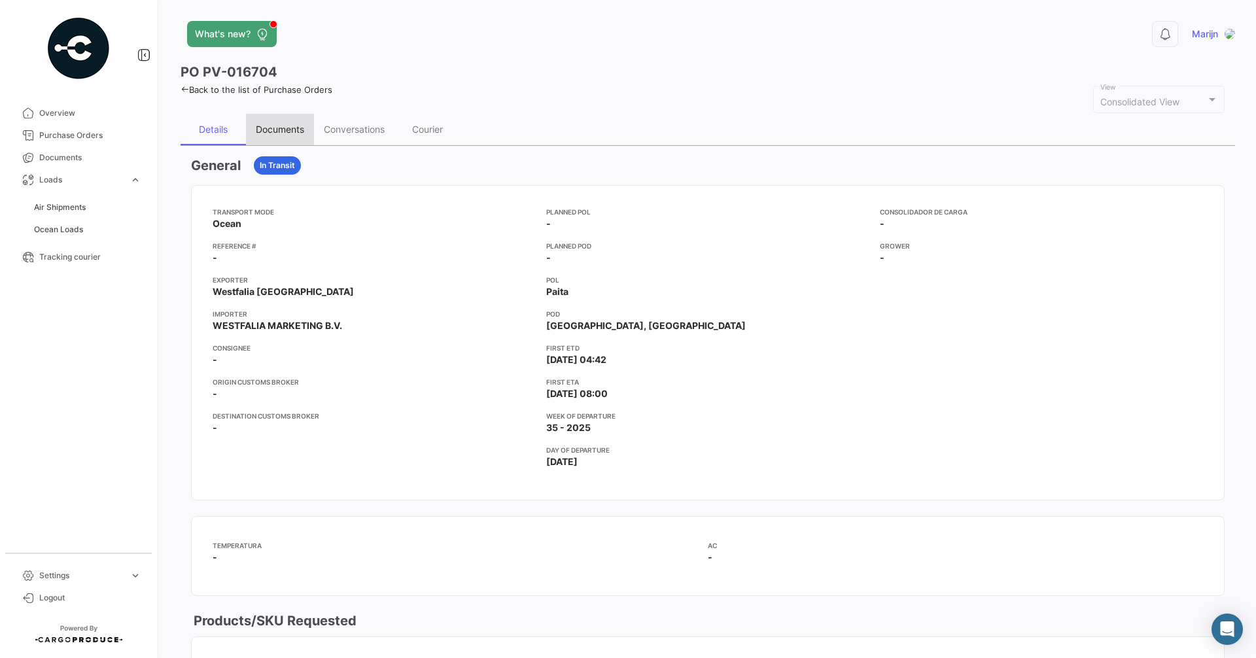
click at [290, 128] on div "Documents" at bounding box center [280, 129] width 48 height 11
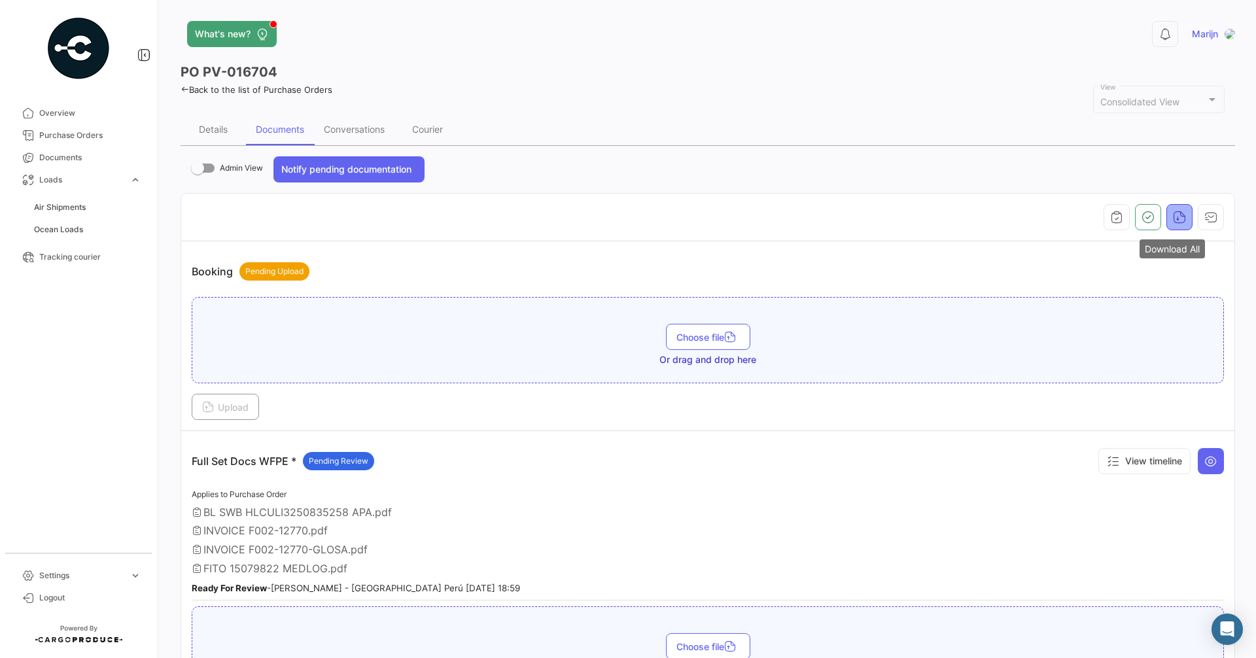
click at [1173, 218] on icon "button" at bounding box center [1179, 217] width 13 height 13
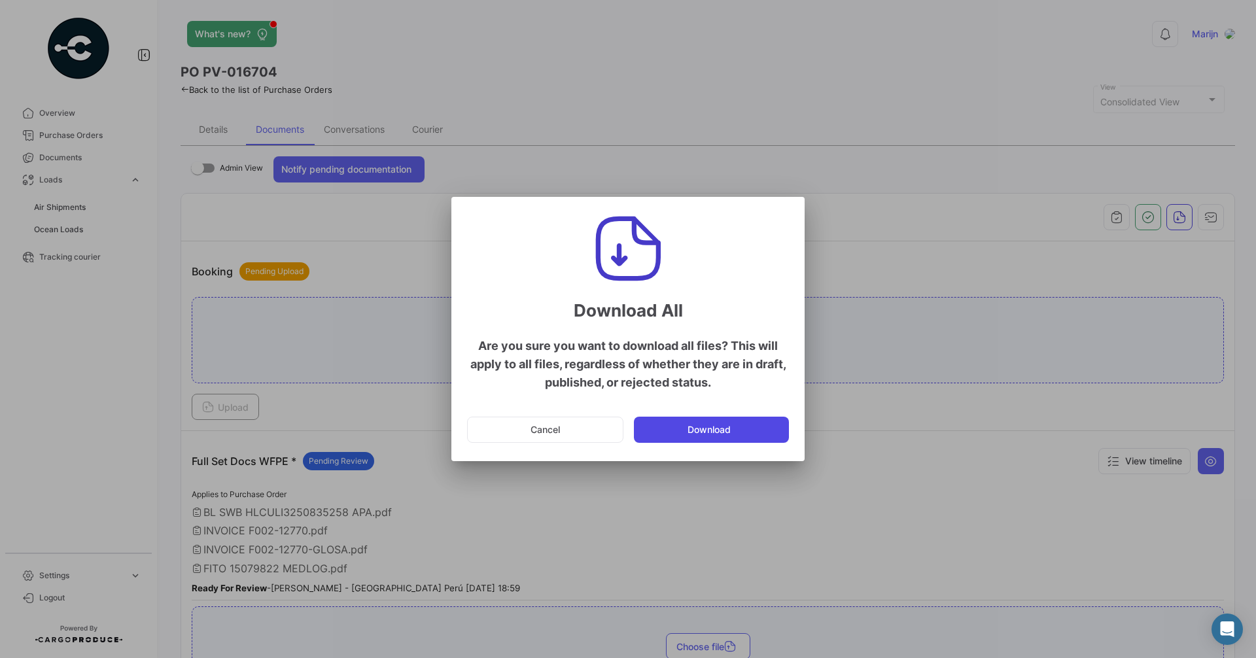
click at [709, 428] on button "Download" at bounding box center [711, 430] width 155 height 26
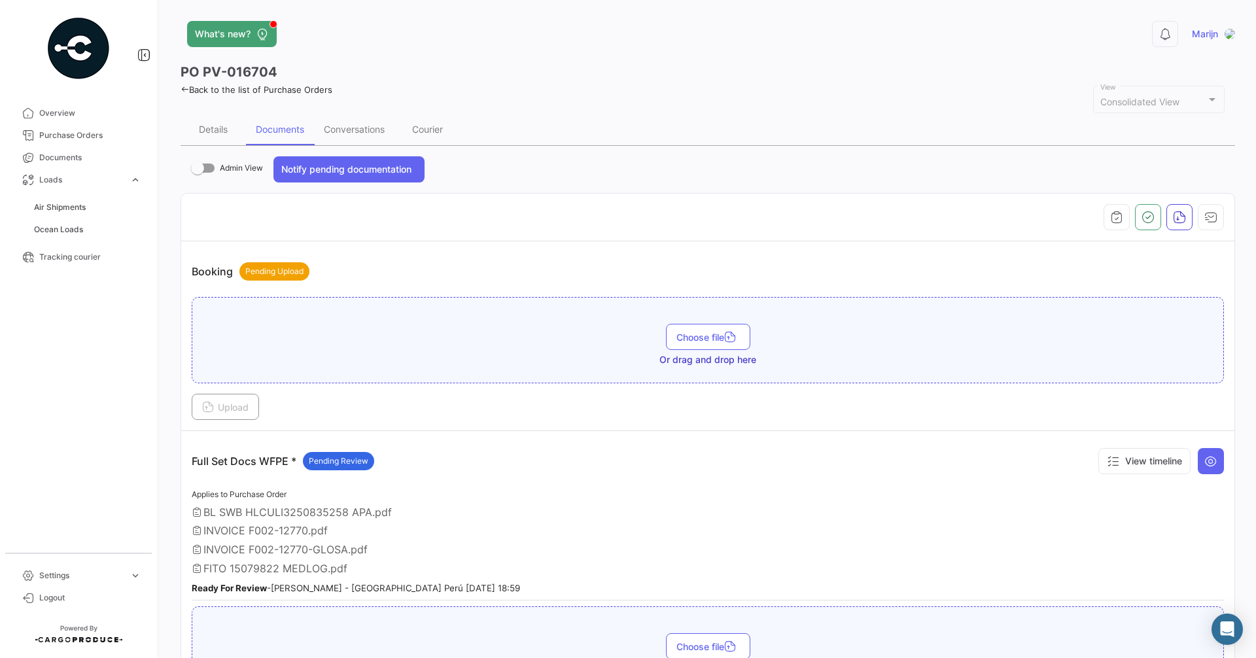
click at [1025, 156] on div "Admin View Notify pending documentation Booking Pending Upload Choose file Or d…" at bounding box center [707, 590] width 1054 height 889
click at [71, 227] on span "Ocean Loads" at bounding box center [58, 230] width 49 height 12
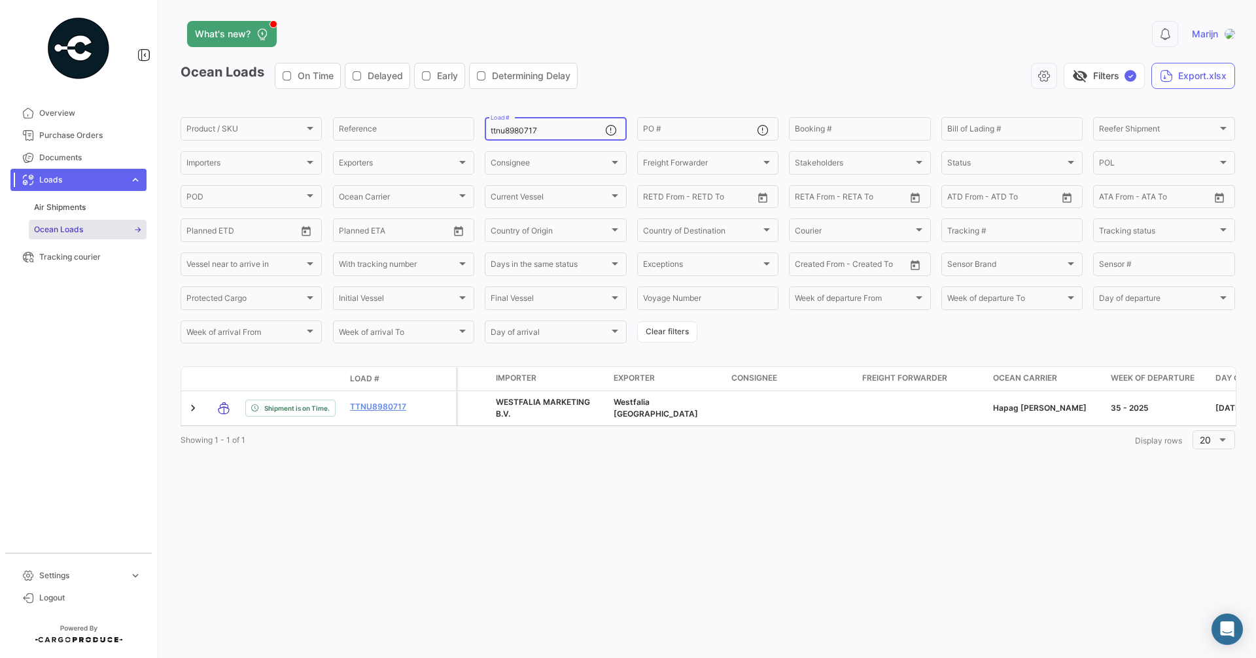
click at [554, 133] on input "ttnu8980717" at bounding box center [547, 130] width 114 height 9
drag, startPoint x: 337, startPoint y: 109, endPoint x: 318, endPoint y: 105, distance: 18.6
click at [318, 105] on app-list-header "Ocean Loads On Time Delayed Early Determining Delay visibility_off Filters ✓ Ex…" at bounding box center [707, 204] width 1054 height 283
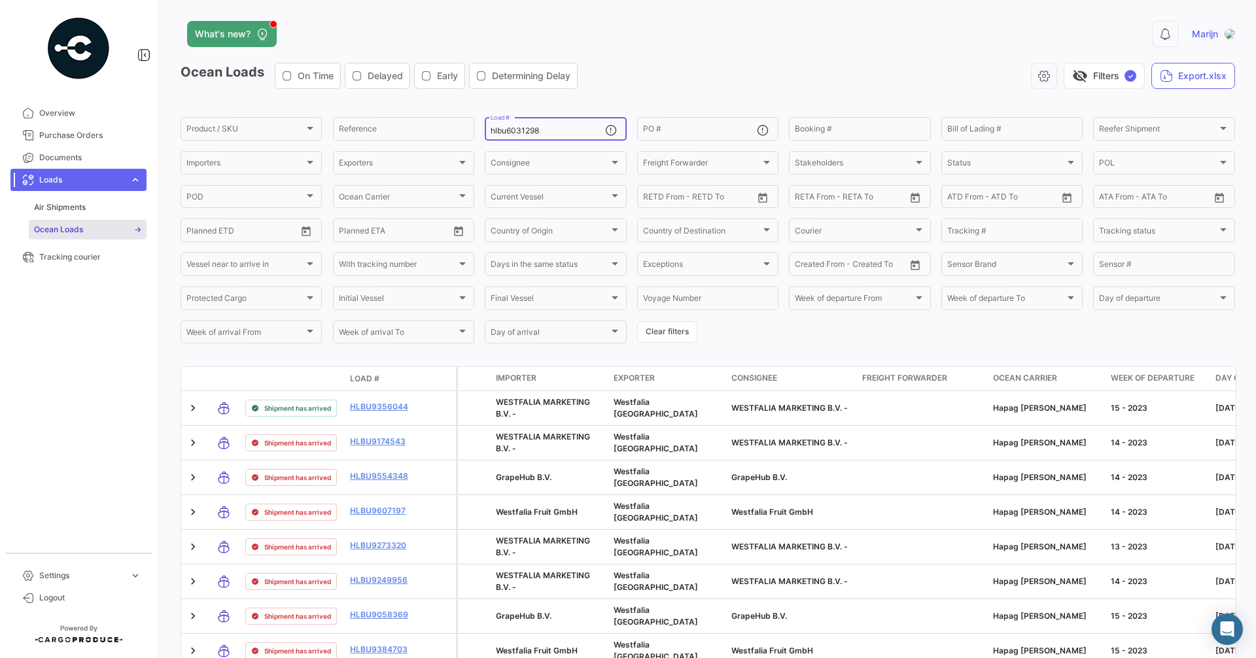
type input "hlbu6031298"
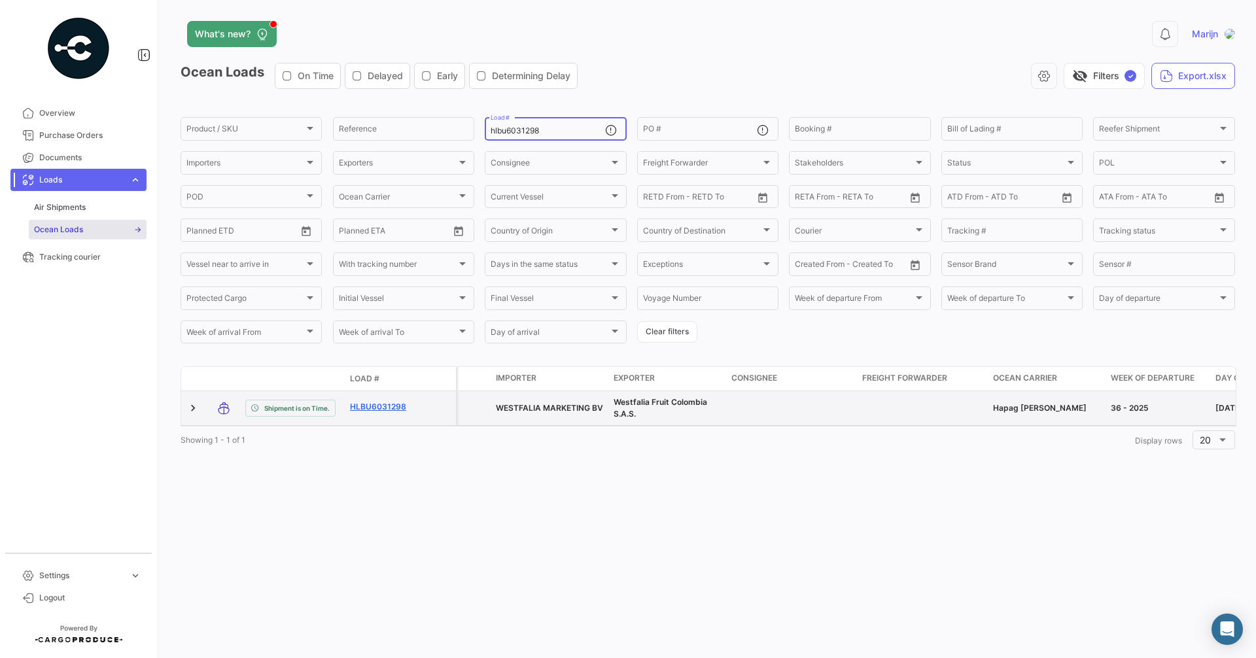
click at [394, 403] on link "HLBU6031298" at bounding box center [384, 407] width 68 height 12
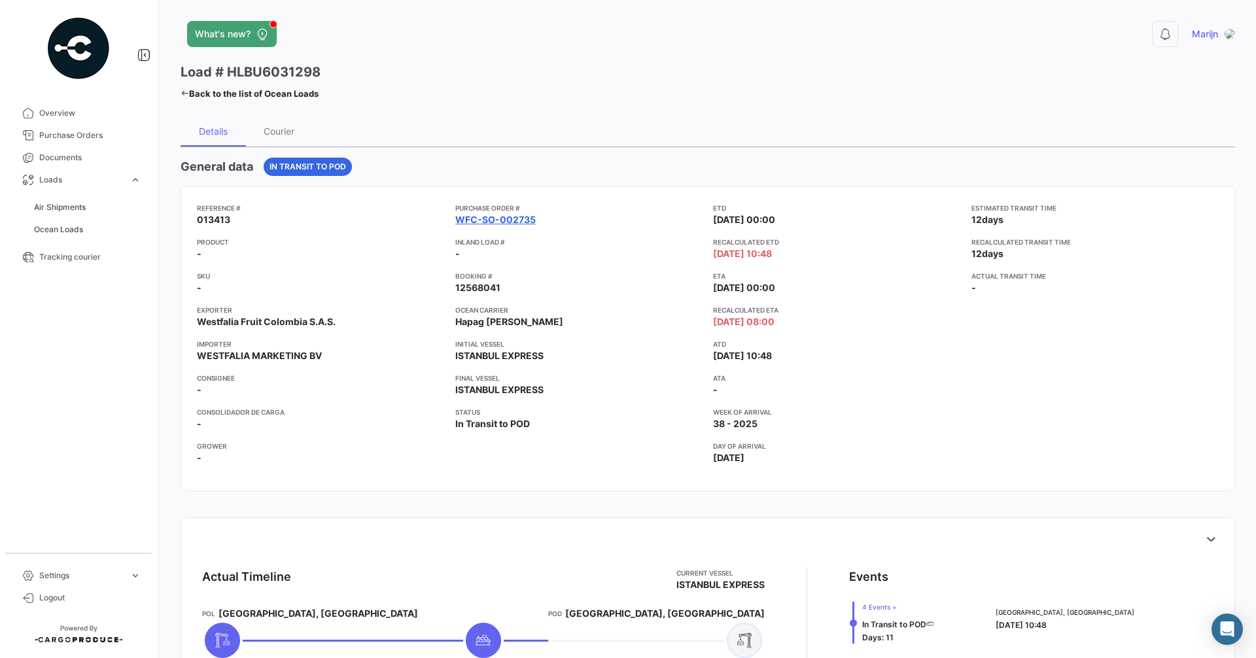
click at [504, 221] on link "WFC-SO-002735" at bounding box center [495, 219] width 80 height 13
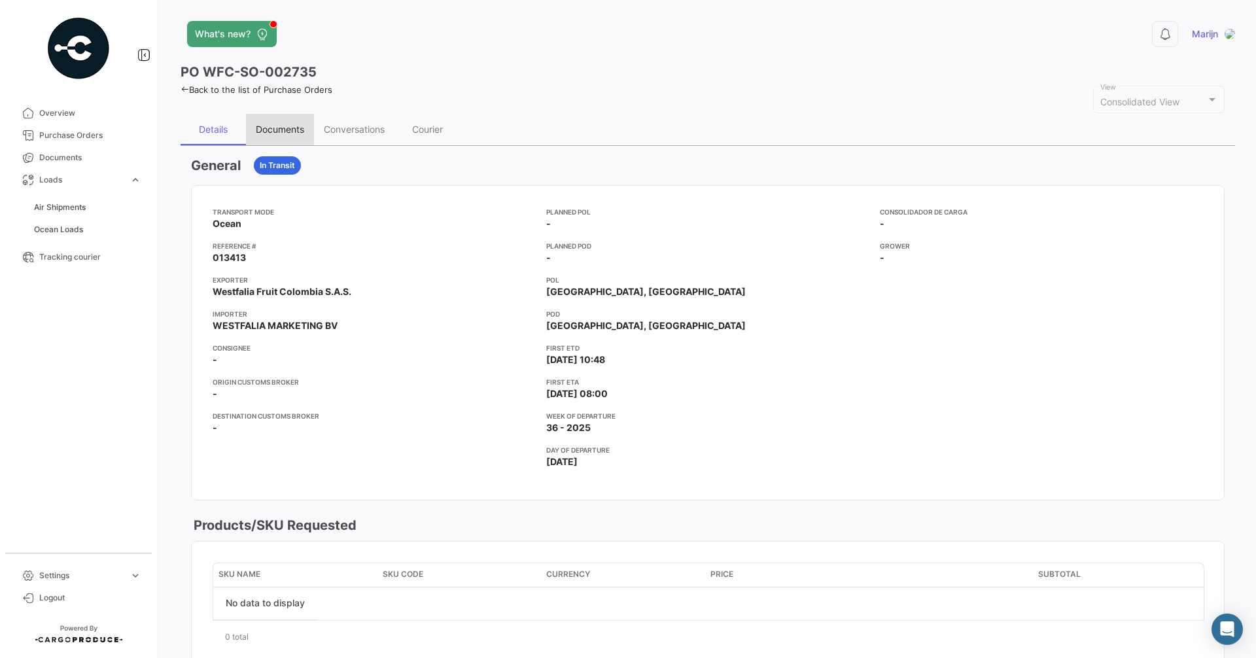
drag, startPoint x: 288, startPoint y: 130, endPoint x: 327, endPoint y: 162, distance: 50.2
click at [287, 130] on div "Documents" at bounding box center [280, 129] width 48 height 11
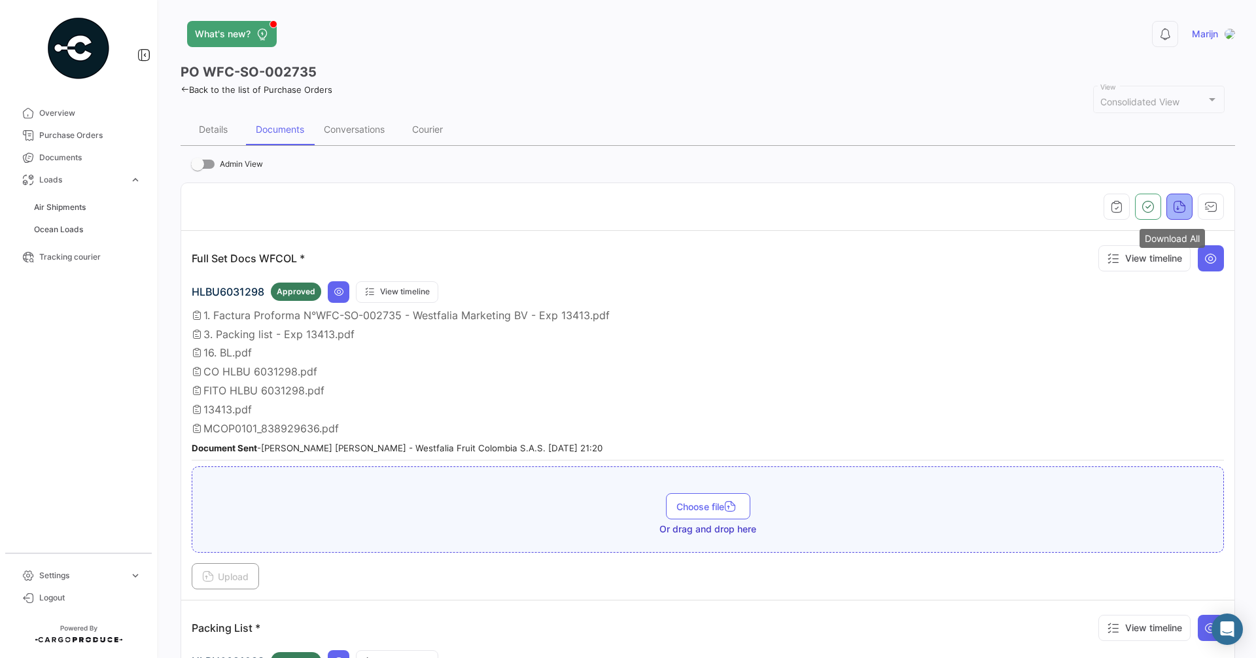
click at [1173, 205] on icon "button" at bounding box center [1179, 206] width 13 height 13
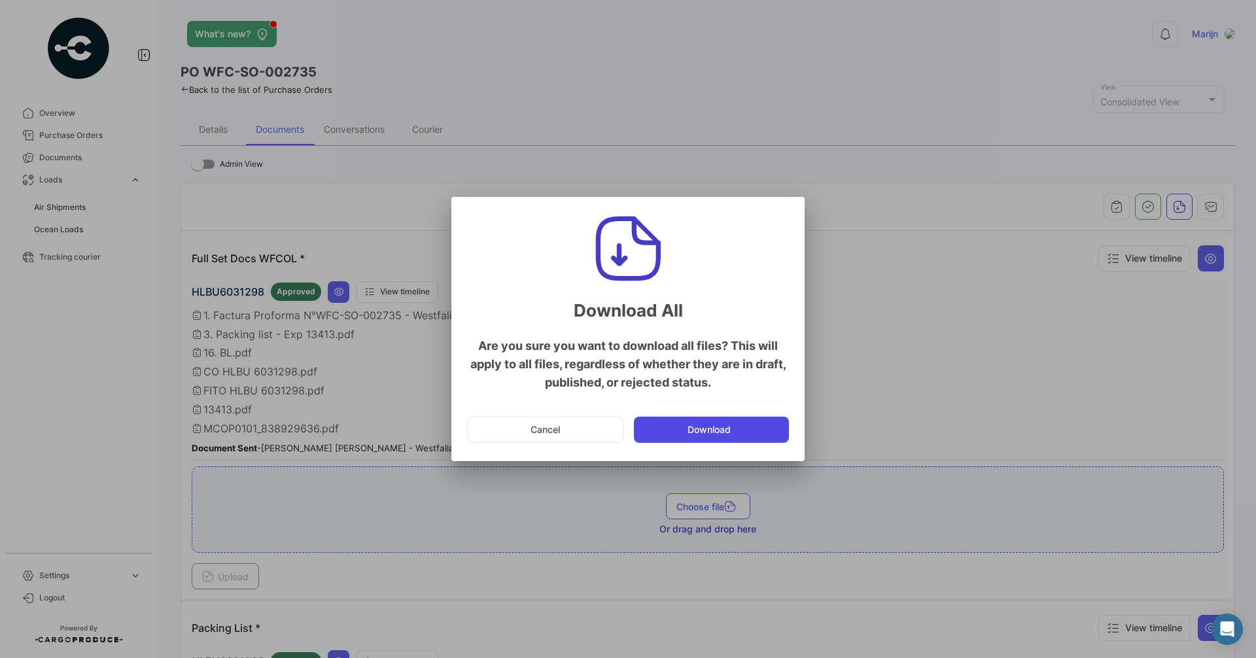
click at [709, 437] on button "Download" at bounding box center [711, 430] width 155 height 26
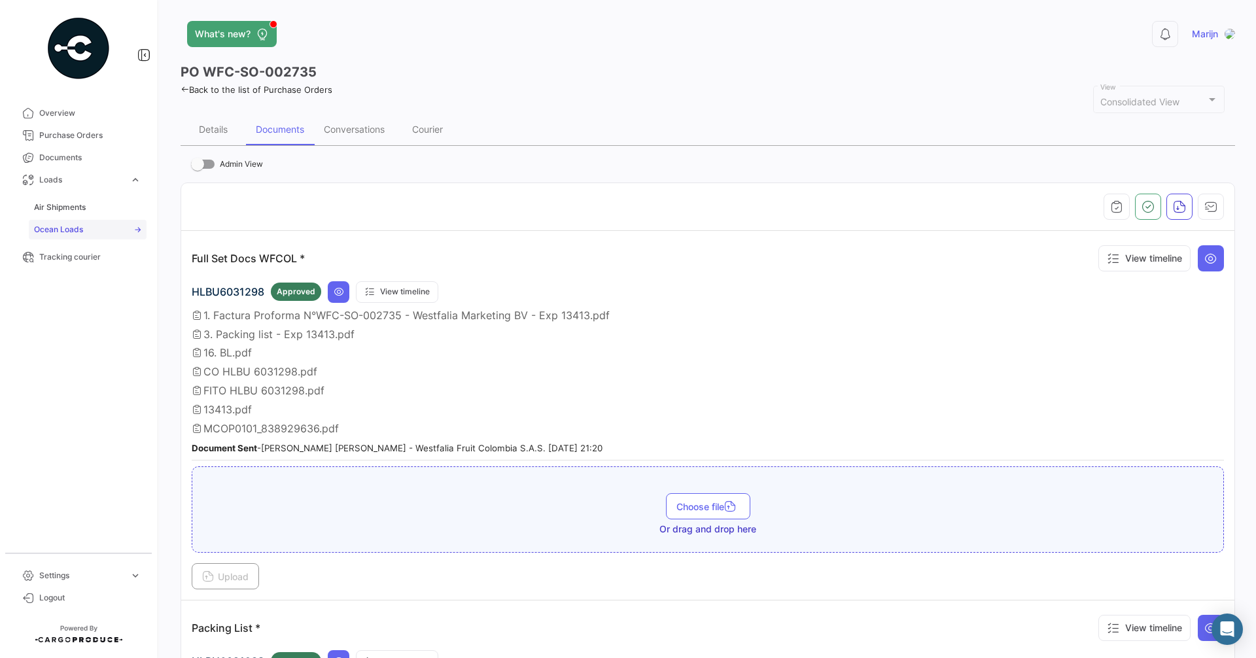
click at [88, 226] on link "Ocean Loads" at bounding box center [88, 230] width 118 height 20
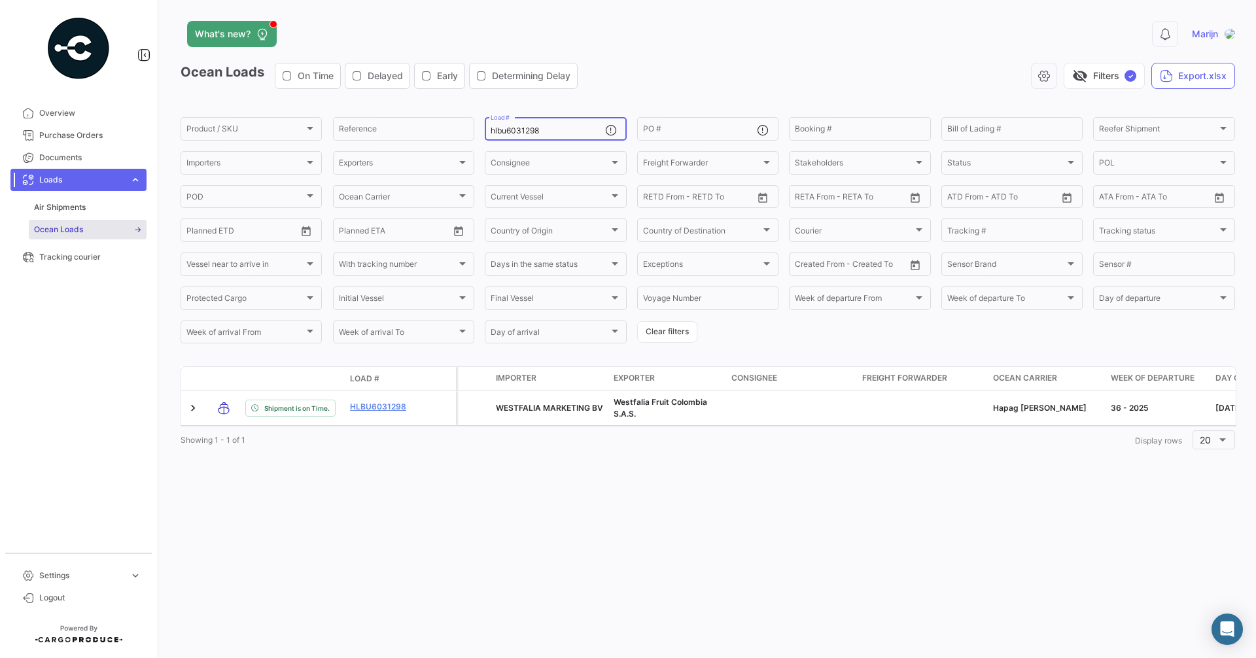
click at [570, 133] on input "hlbu6031298" at bounding box center [547, 130] width 114 height 9
drag, startPoint x: 569, startPoint y: 131, endPoint x: 339, endPoint y: 114, distance: 230.8
click at [0, 0] on div "Product / SKU Product / SKU Reference hlbu6031298 Load # PO # Booking # Bill of…" at bounding box center [0, 0] width 0 height 0
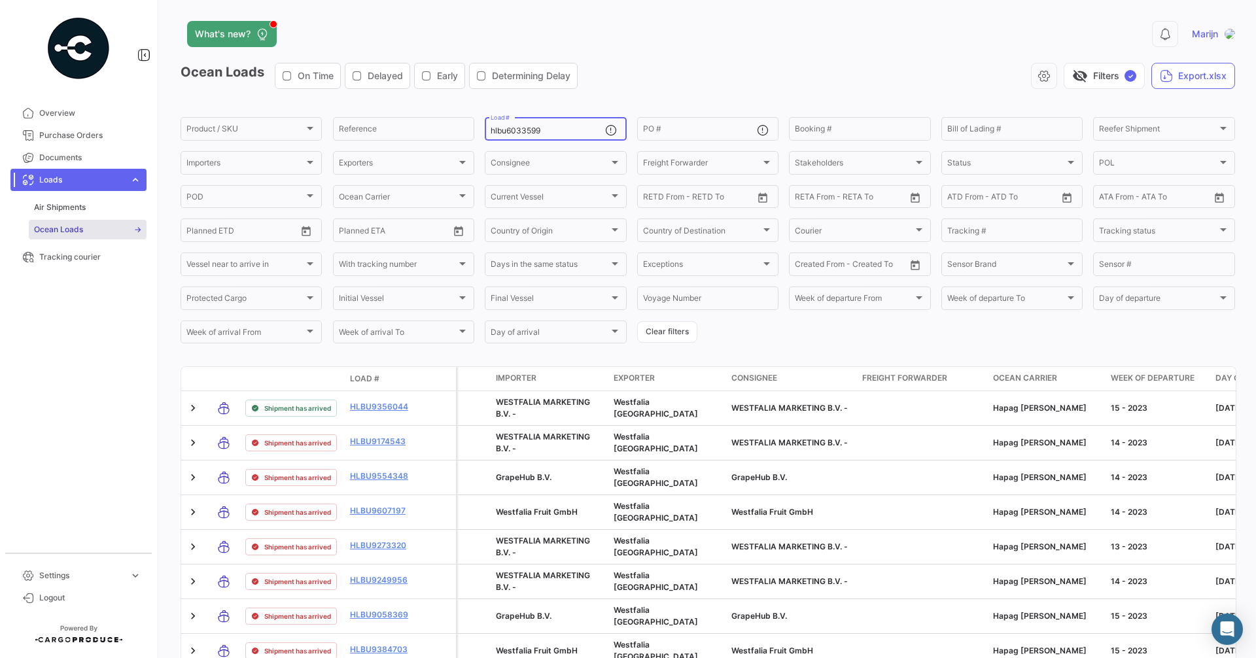
type input "hlbu6033599"
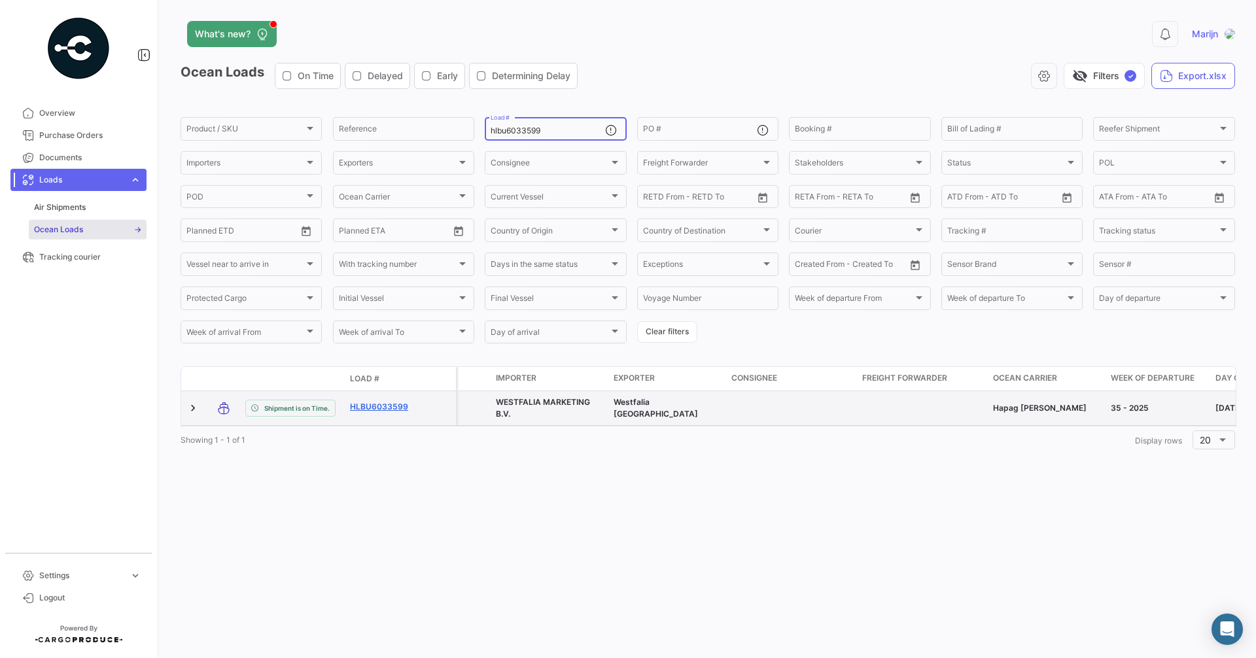
click at [403, 405] on link "HLBU6033599" at bounding box center [384, 407] width 68 height 12
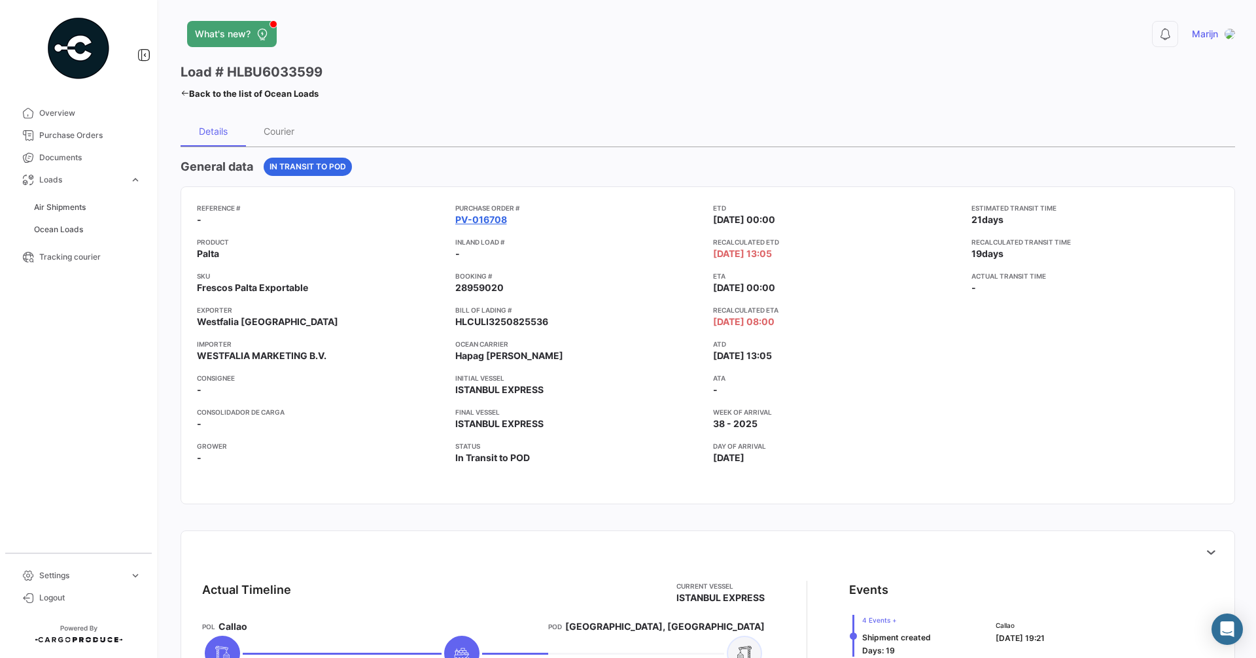
click at [494, 226] on link "PV-016708" at bounding box center [481, 219] width 52 height 13
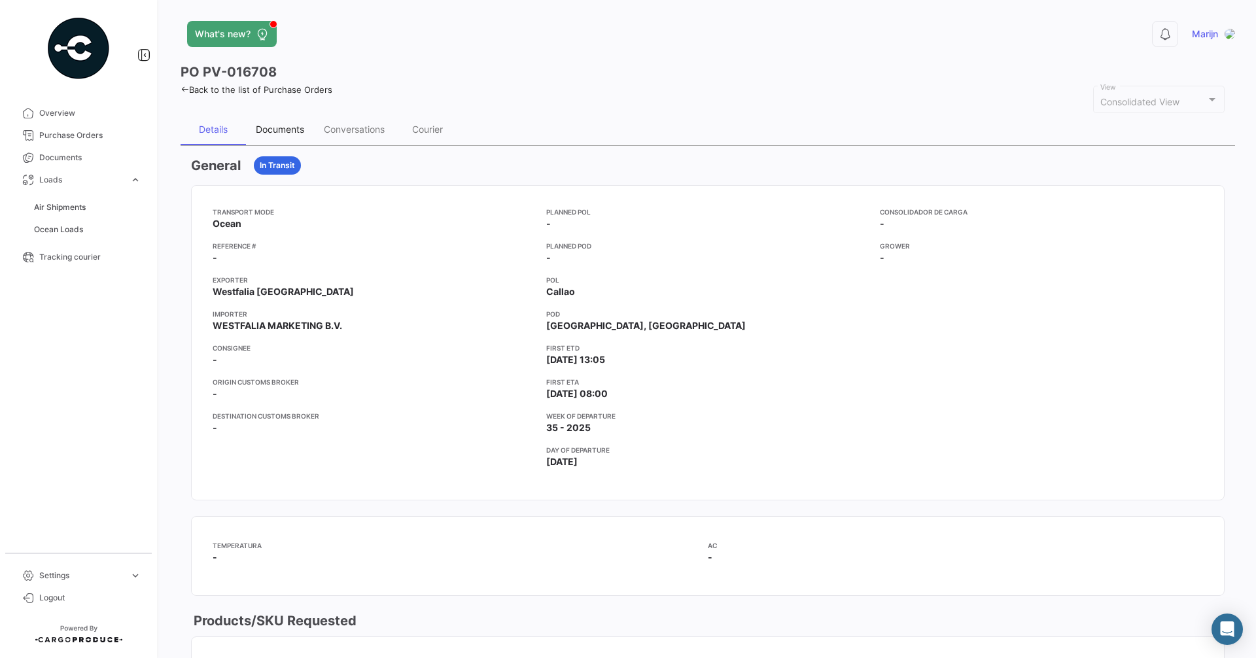
click at [277, 131] on div "Documents" at bounding box center [280, 129] width 48 height 11
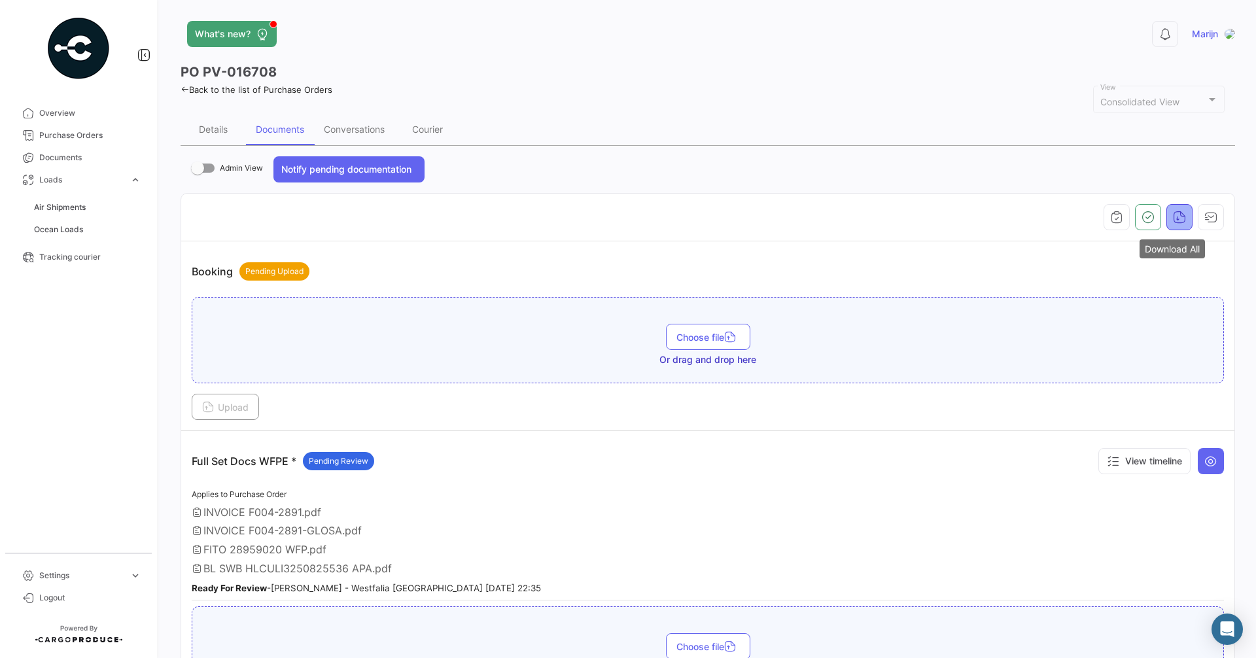
click at [1183, 220] on button "button" at bounding box center [1179, 217] width 26 height 26
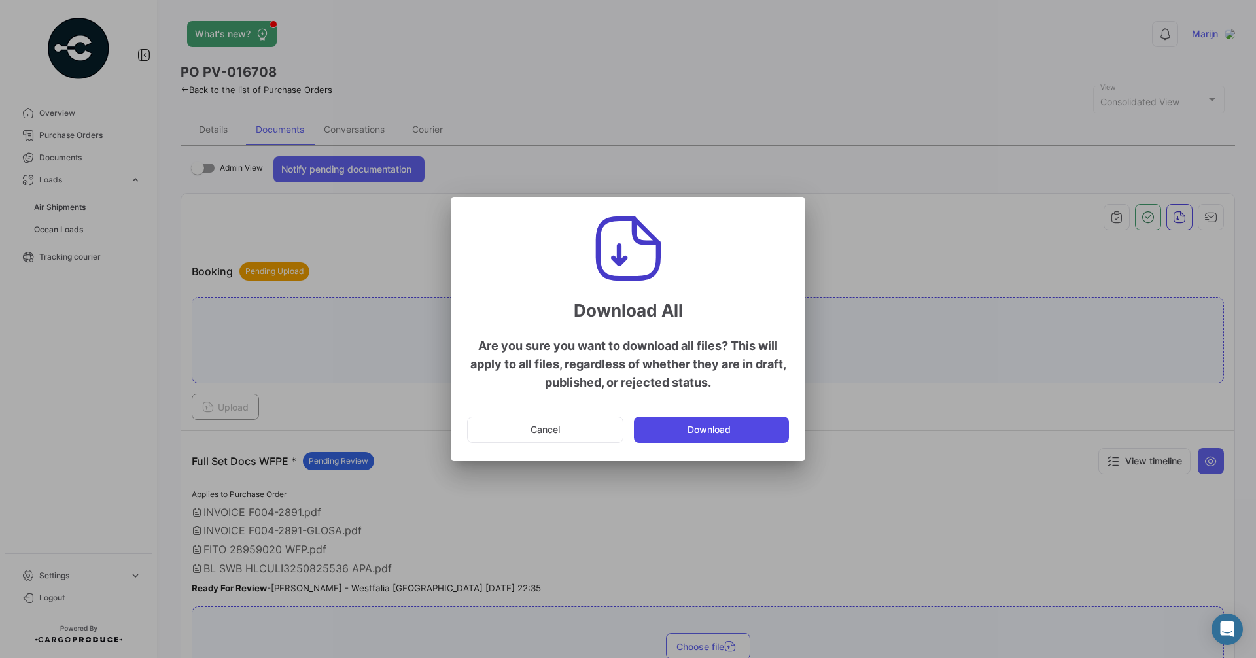
drag, startPoint x: 717, startPoint y: 429, endPoint x: 635, endPoint y: 423, distance: 82.0
click at [715, 429] on button "Download" at bounding box center [711, 430] width 155 height 26
